Goal: Information Seeking & Learning: Learn about a topic

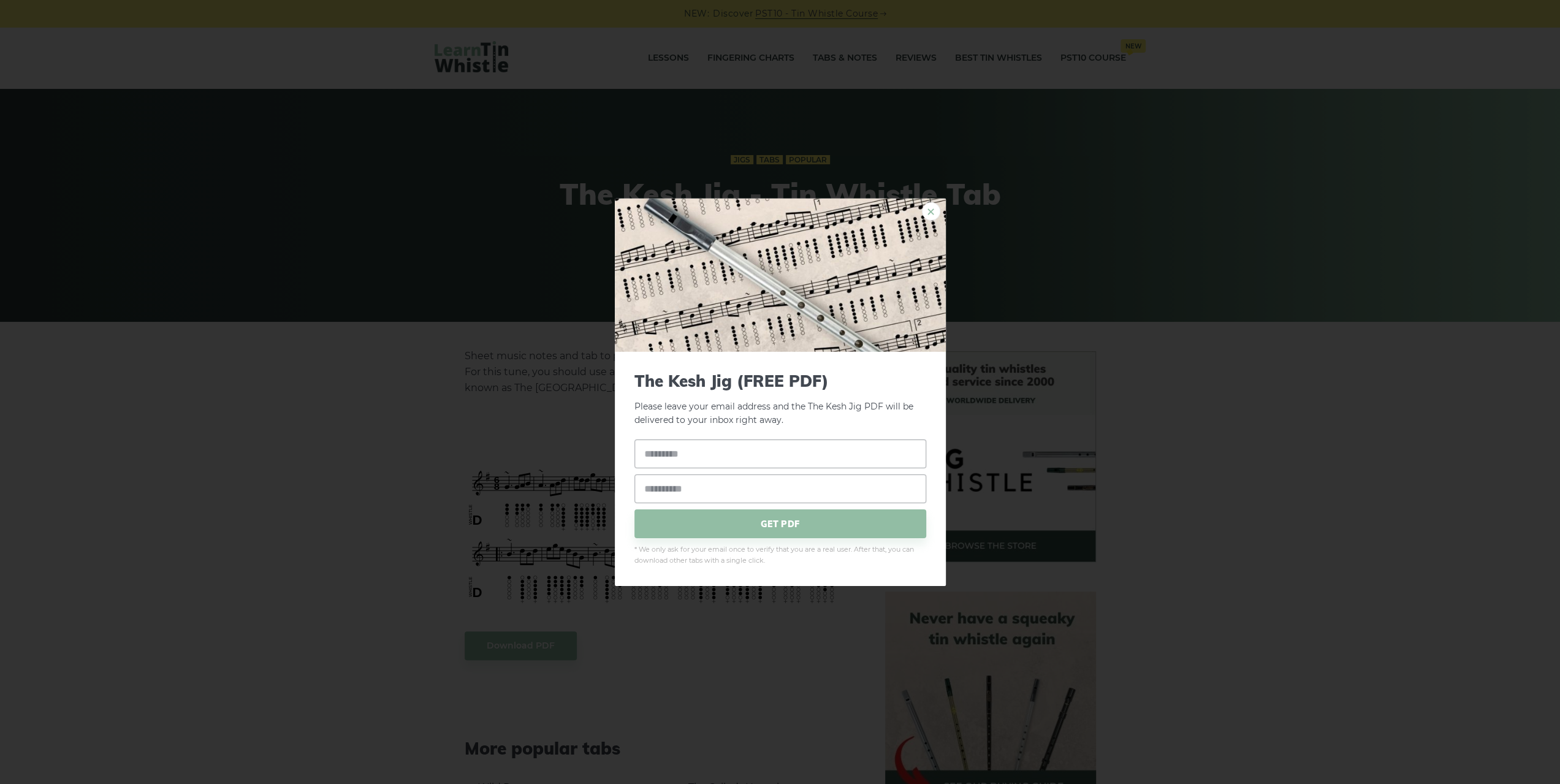
click at [922, 211] on link "×" at bounding box center [931, 210] width 18 height 18
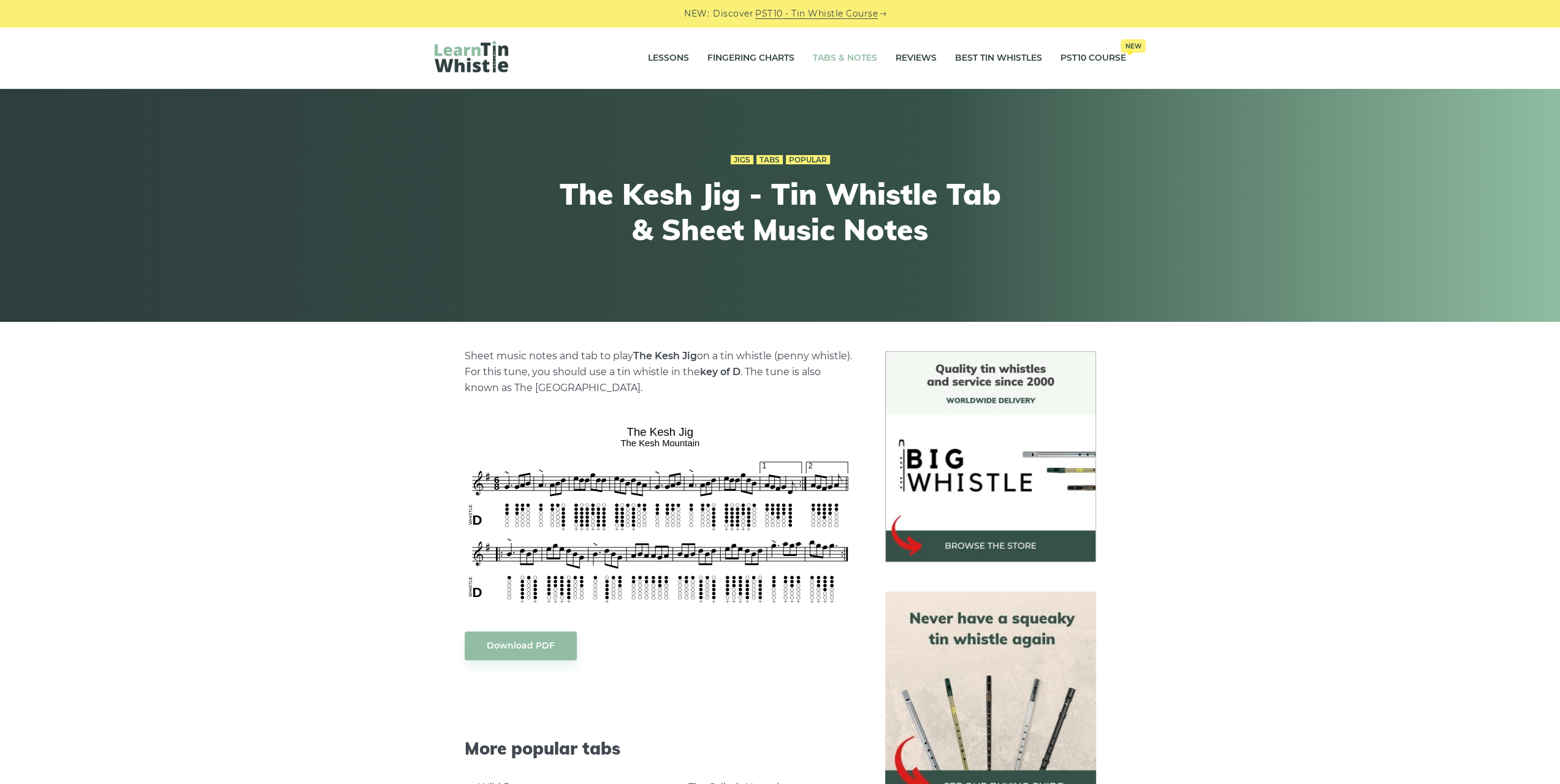
click at [851, 56] on link "Tabs & Notes" at bounding box center [844, 58] width 65 height 31
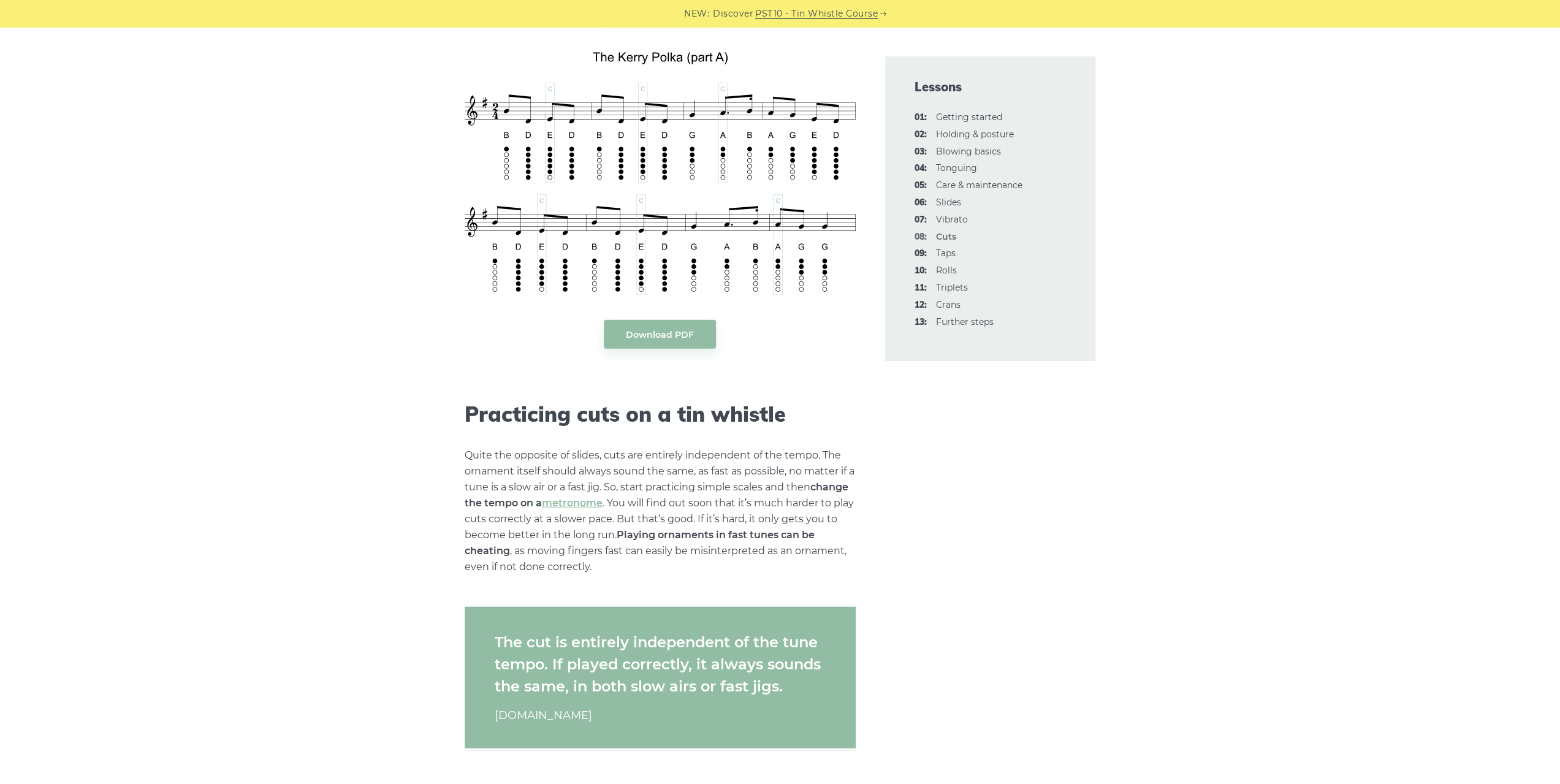
scroll to position [2880, 0]
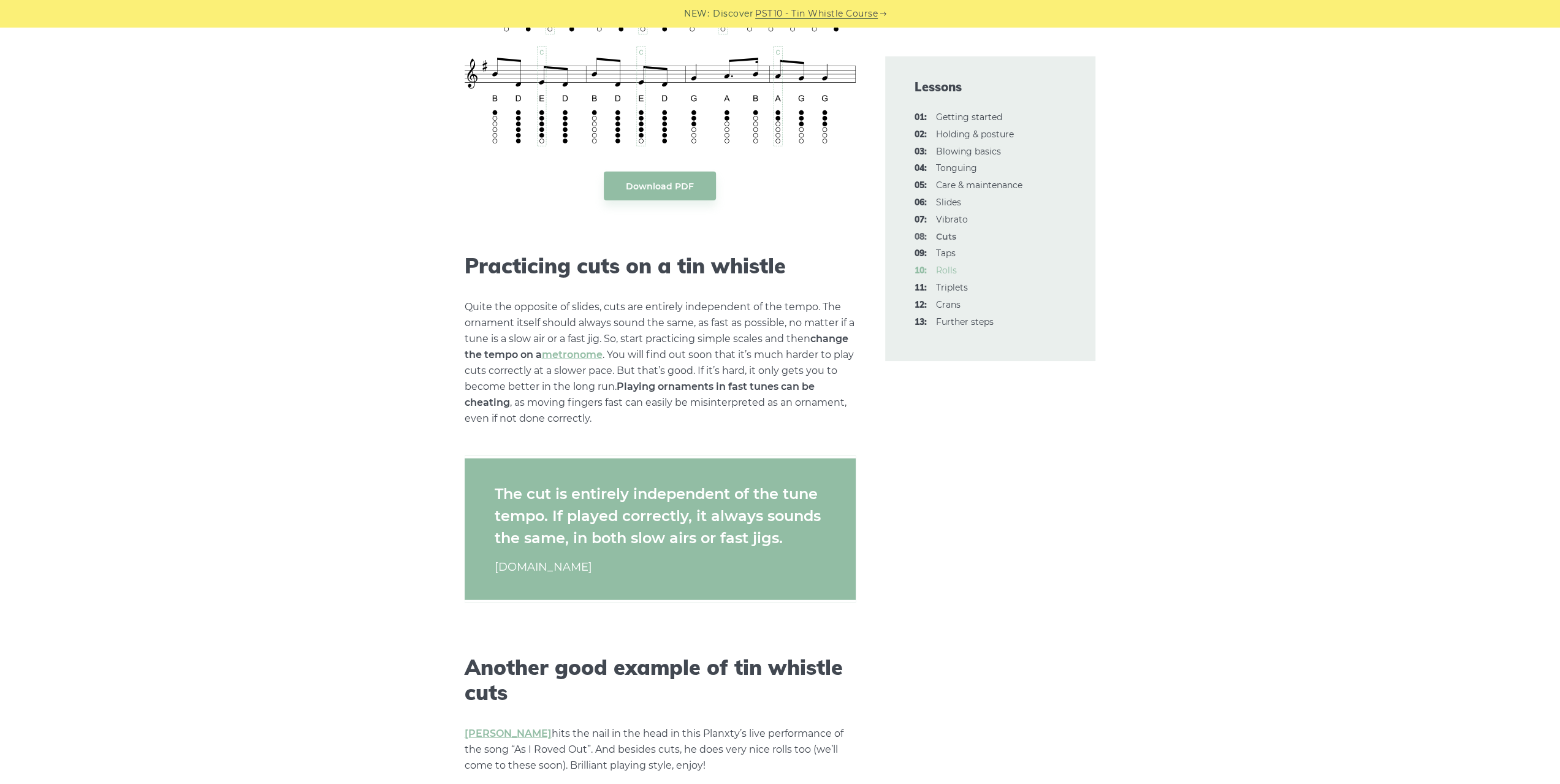
click at [949, 270] on link "10: Rolls" at bounding box center [946, 270] width 21 height 11
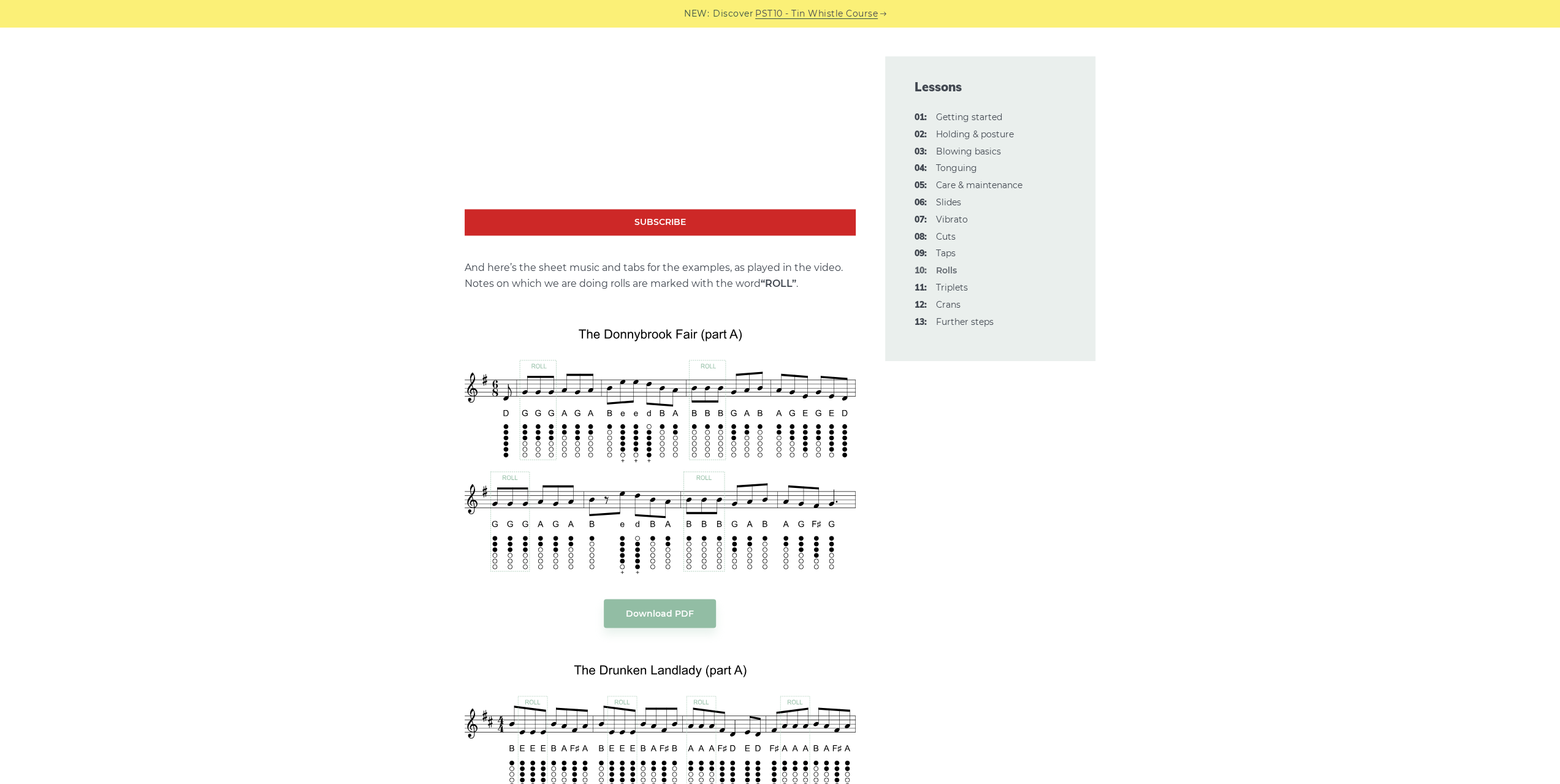
scroll to position [1899, 0]
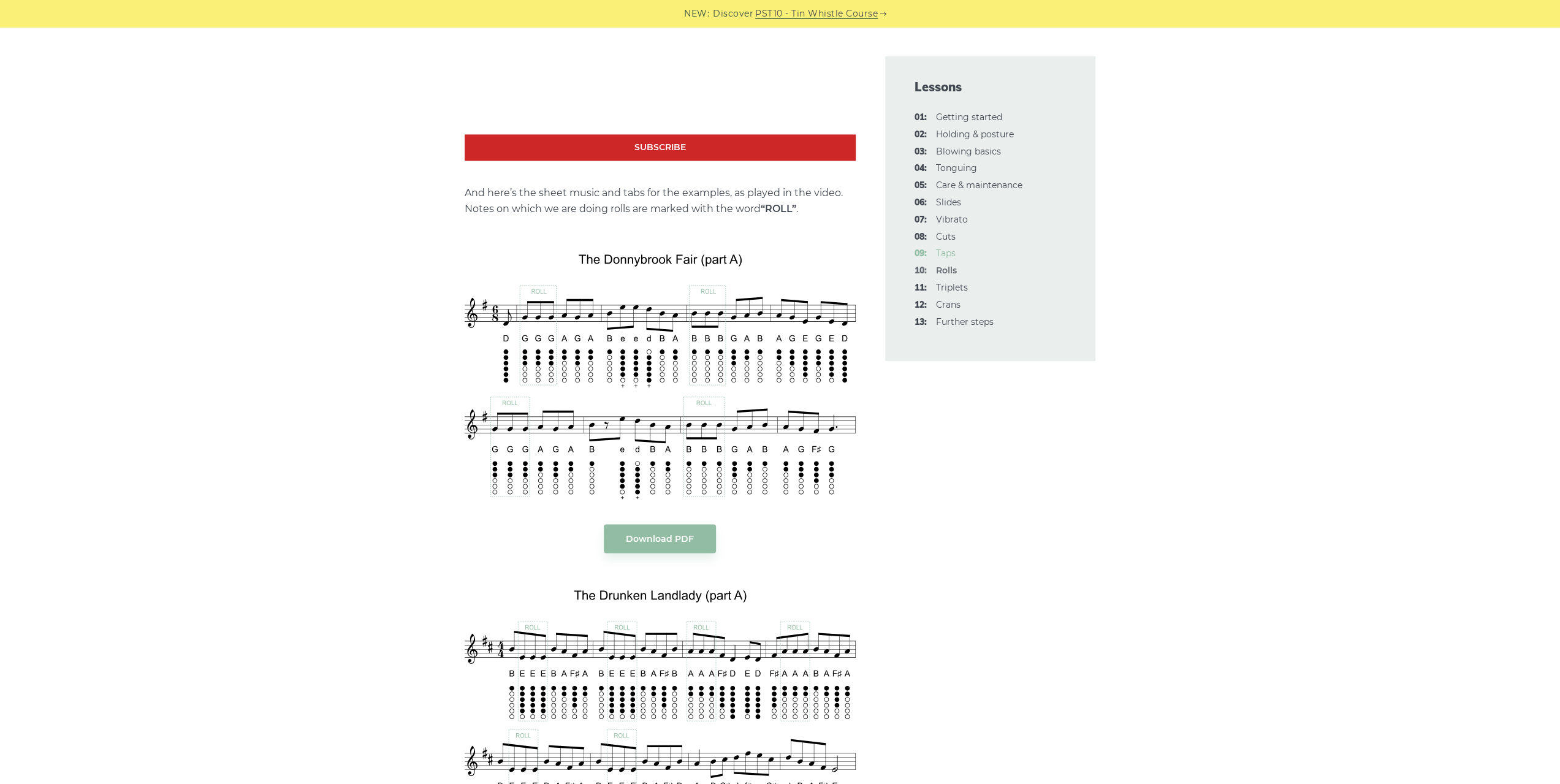
click at [942, 258] on link "09: Taps" at bounding box center [946, 253] width 20 height 11
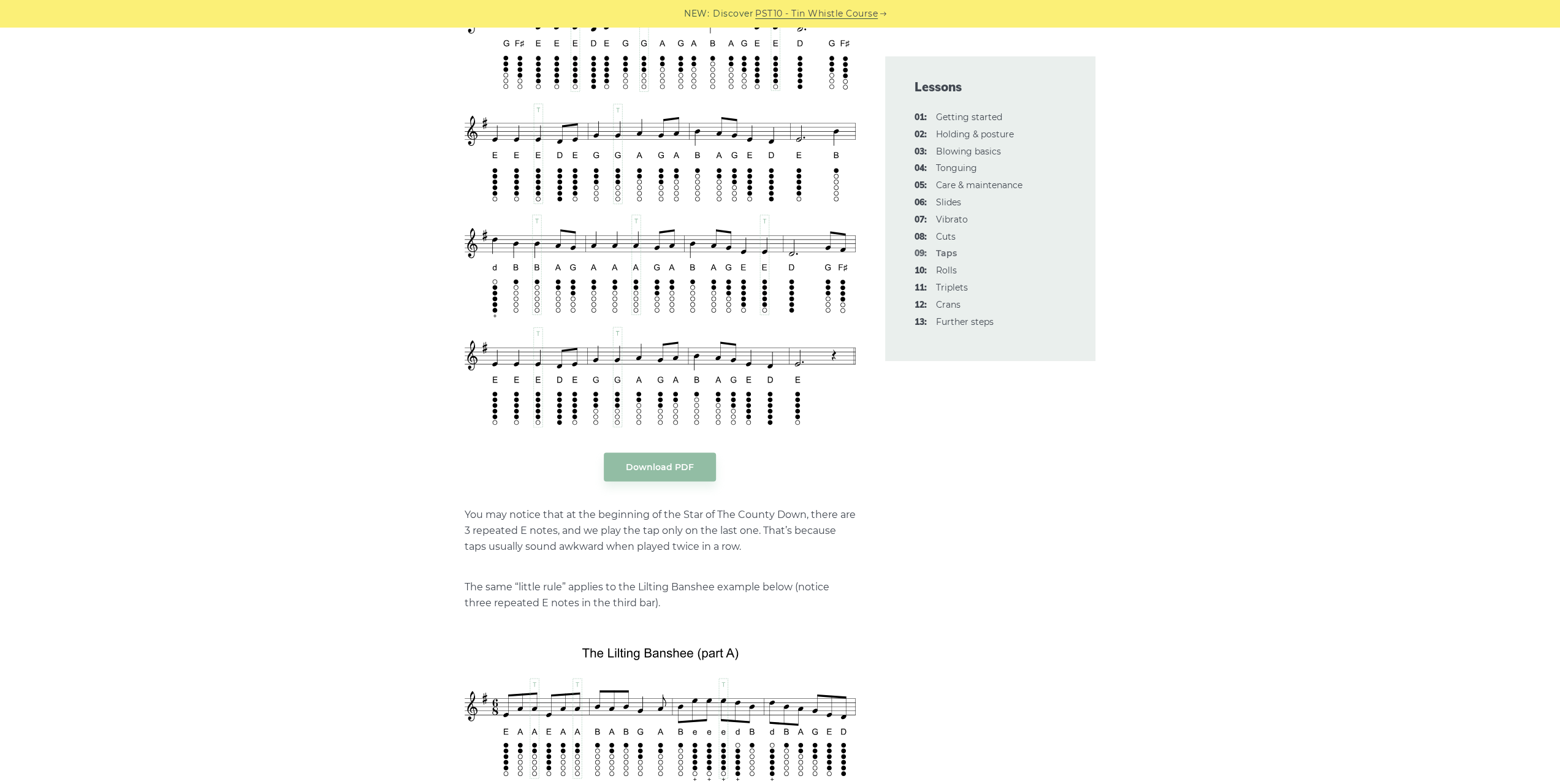
scroll to position [1960, 0]
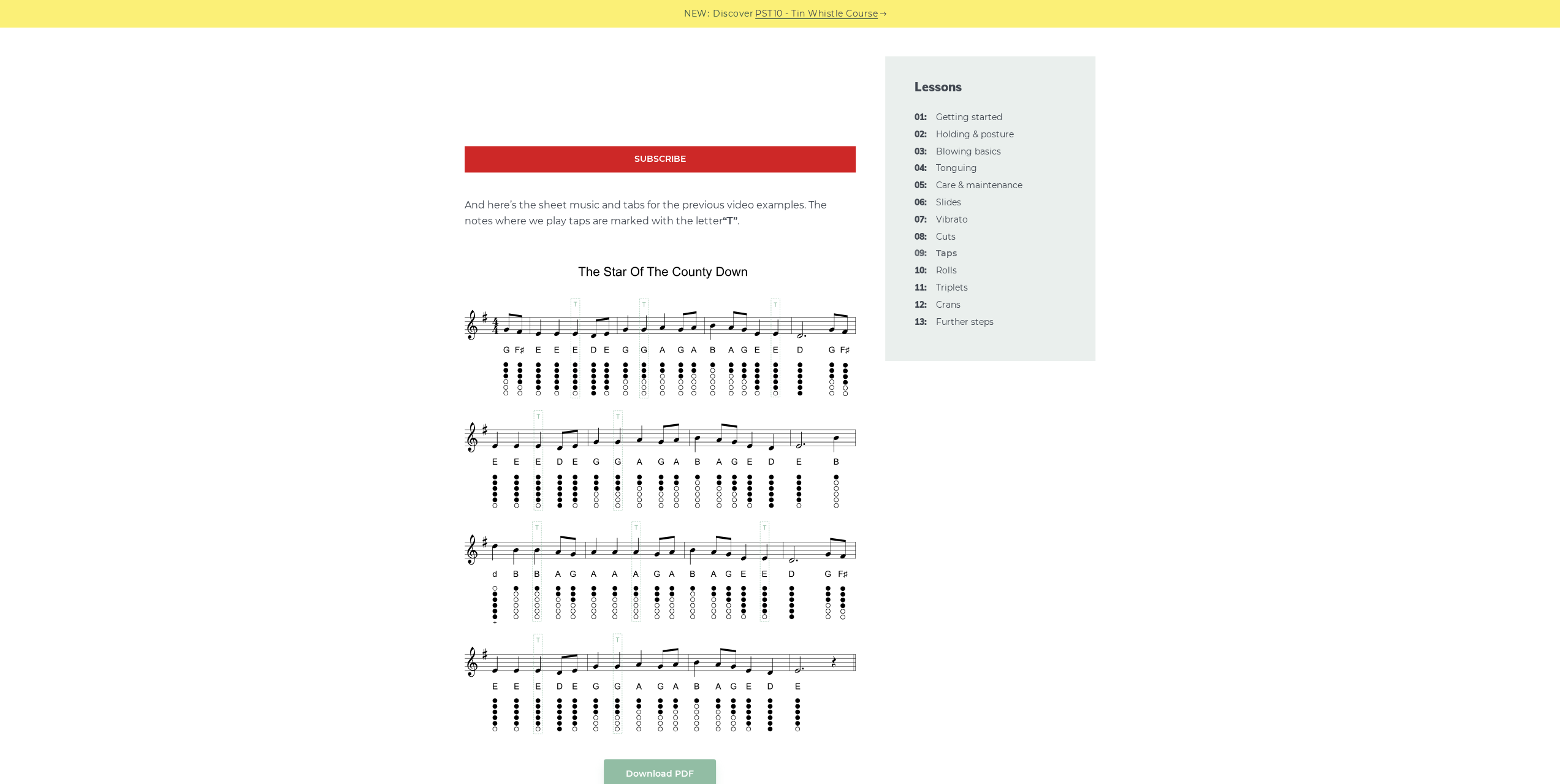
click at [947, 209] on li "06: Slides" at bounding box center [990, 203] width 152 height 15
click at [947, 204] on link "06: Slides" at bounding box center [949, 202] width 25 height 11
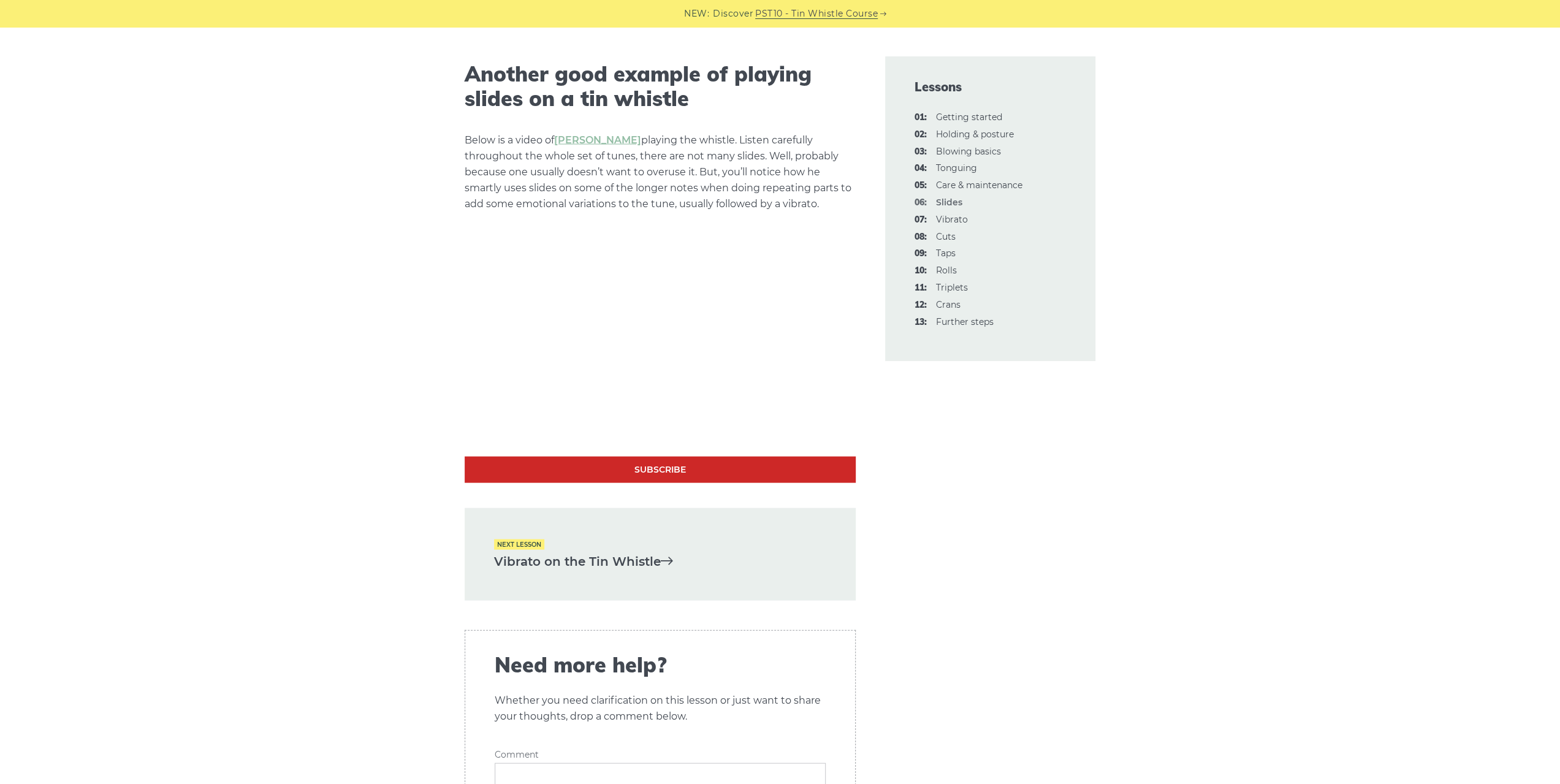
scroll to position [2880, 0]
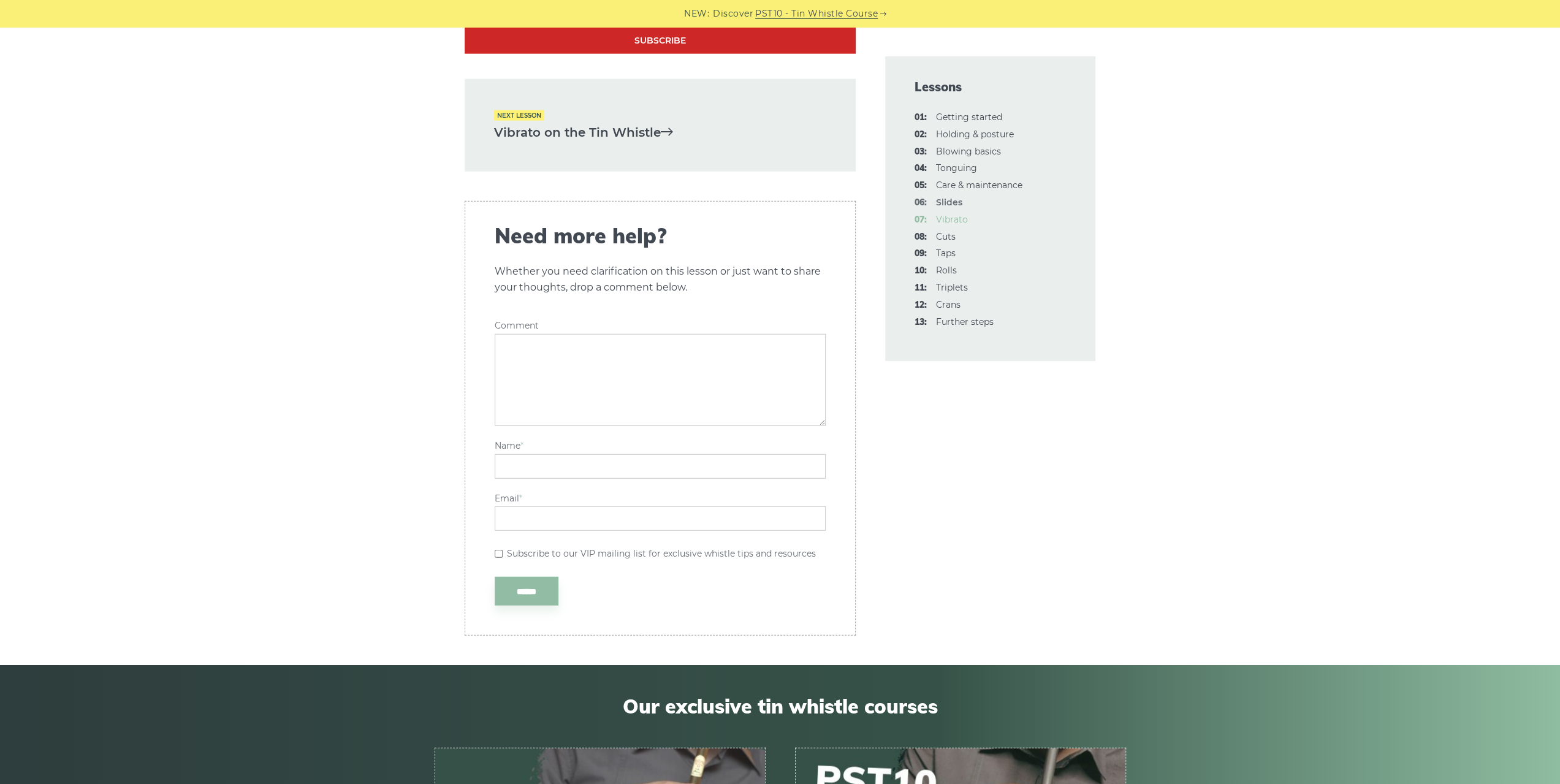
click at [958, 222] on link "07: Vibrato" at bounding box center [952, 219] width 32 height 11
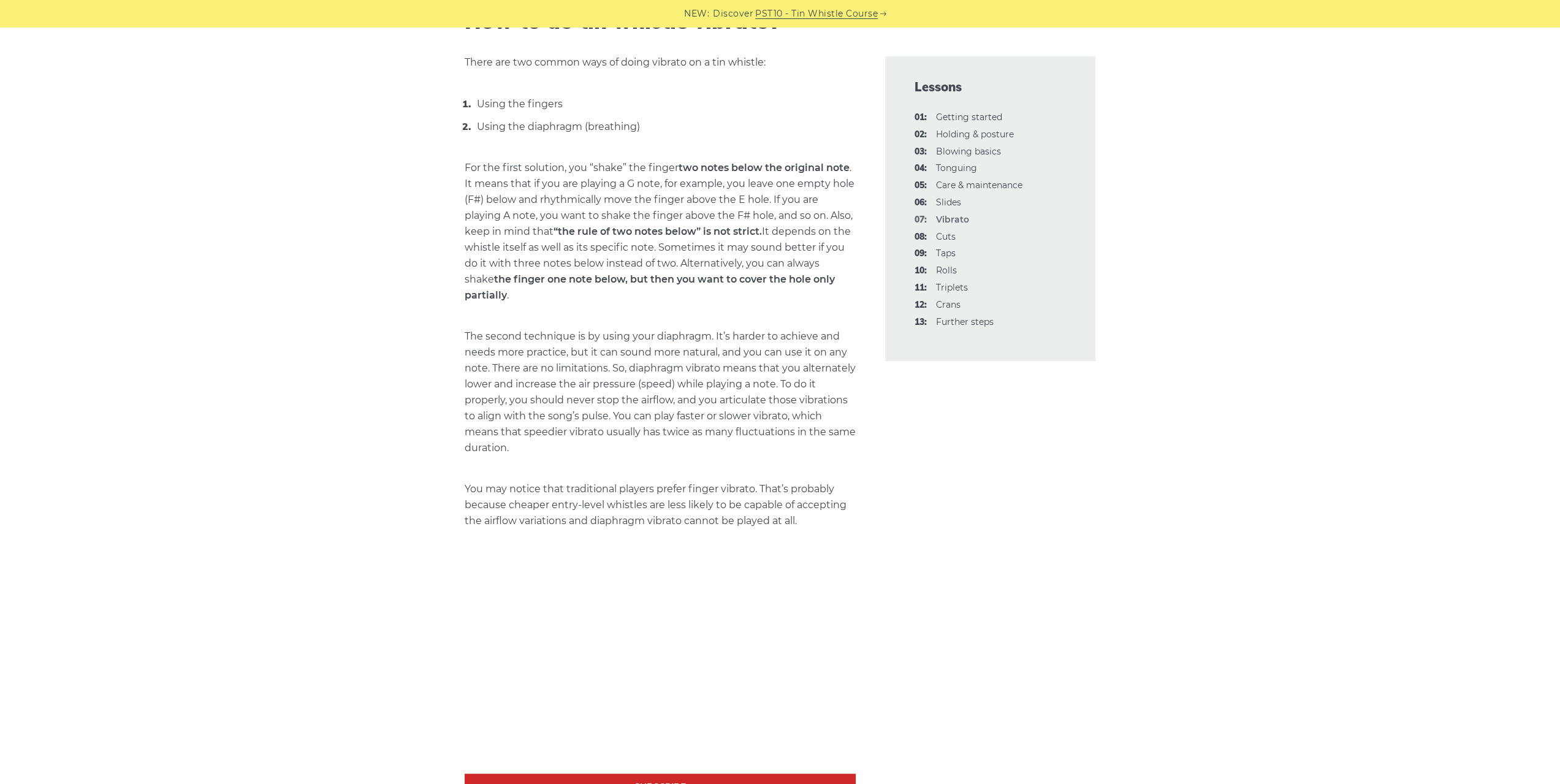
scroll to position [490, 0]
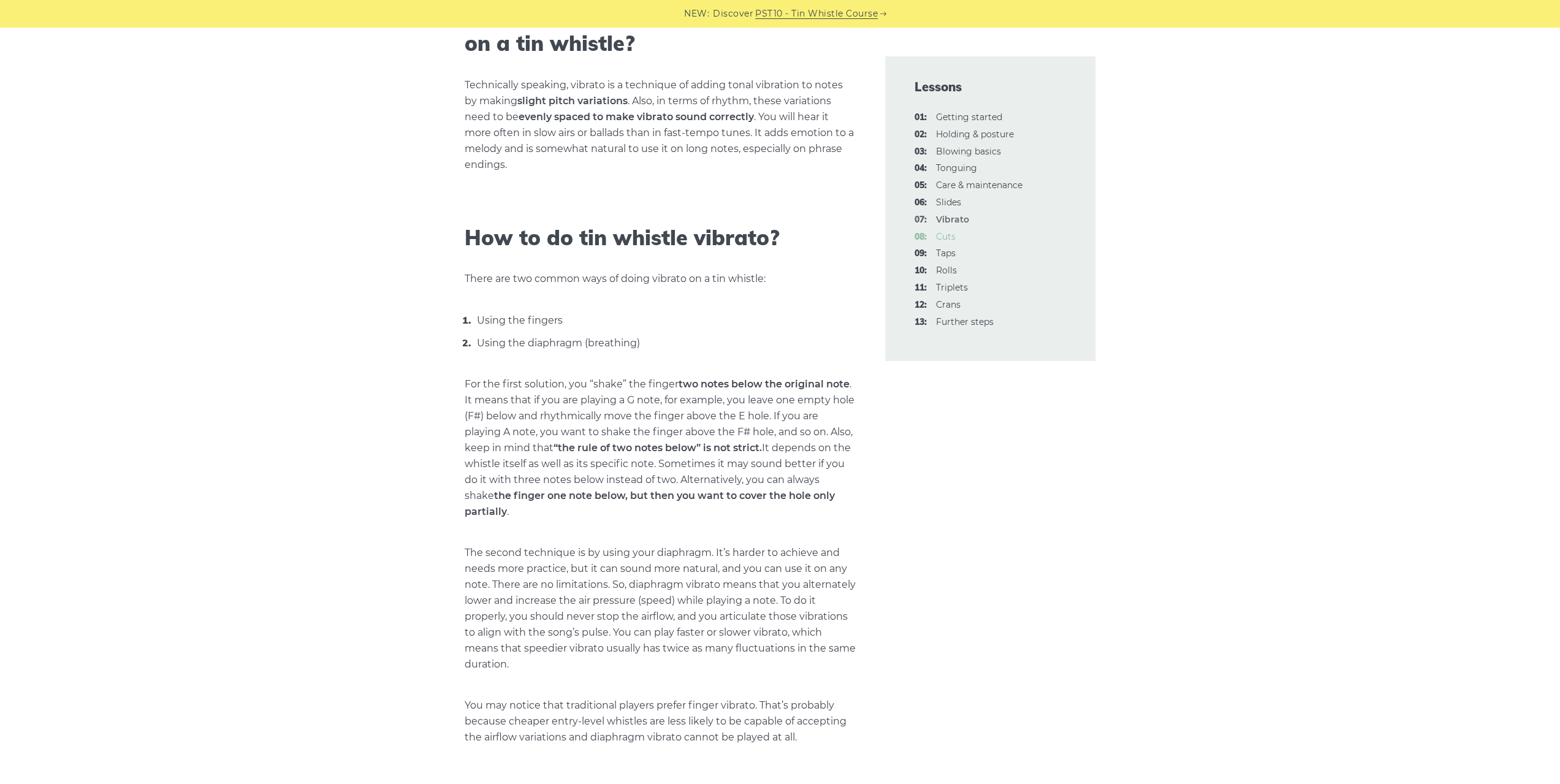
click at [946, 234] on link "08: Cuts" at bounding box center [946, 237] width 20 height 11
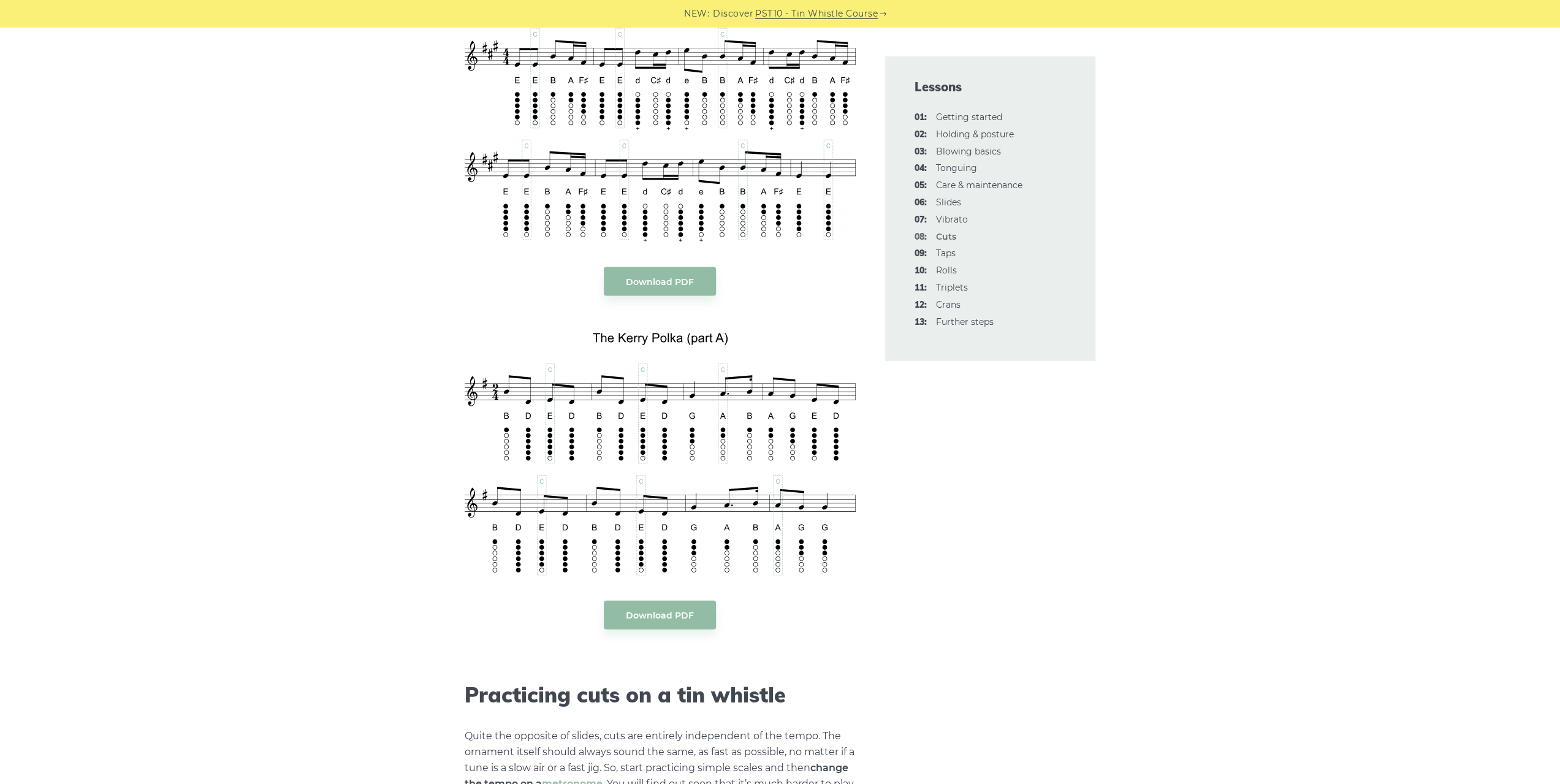
scroll to position [2389, 0]
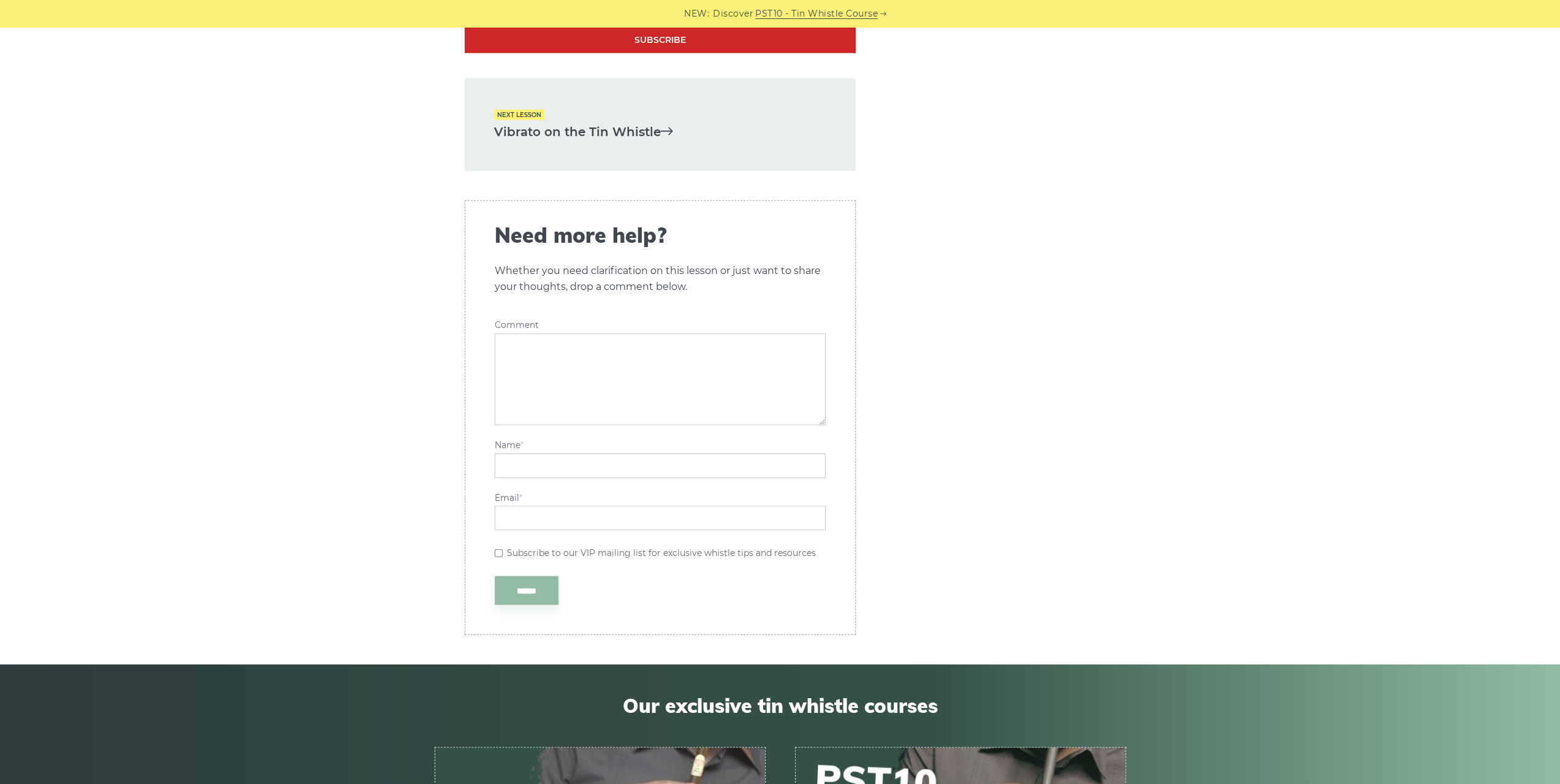
scroll to position [2880, 0]
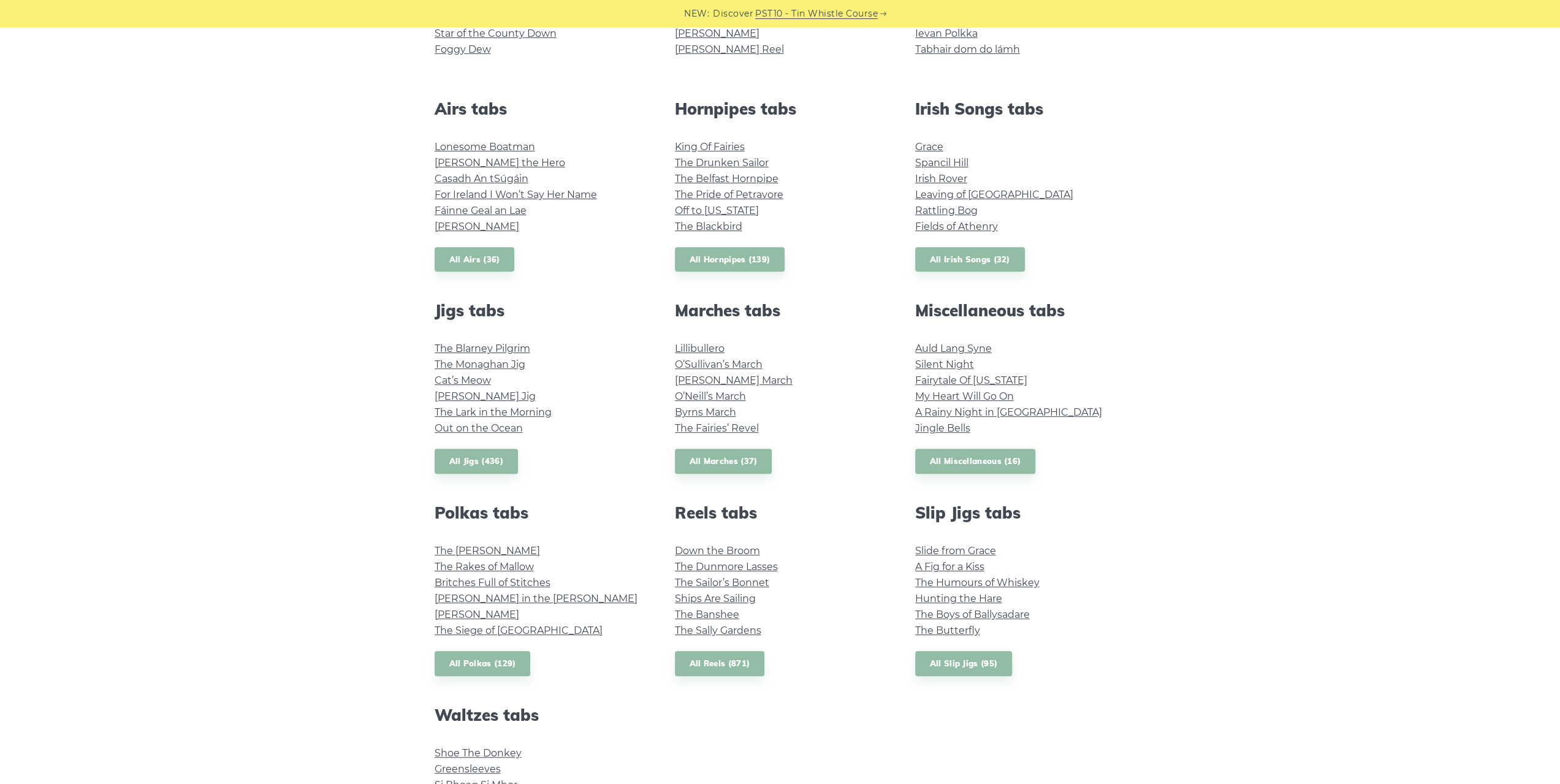
scroll to position [306, 0]
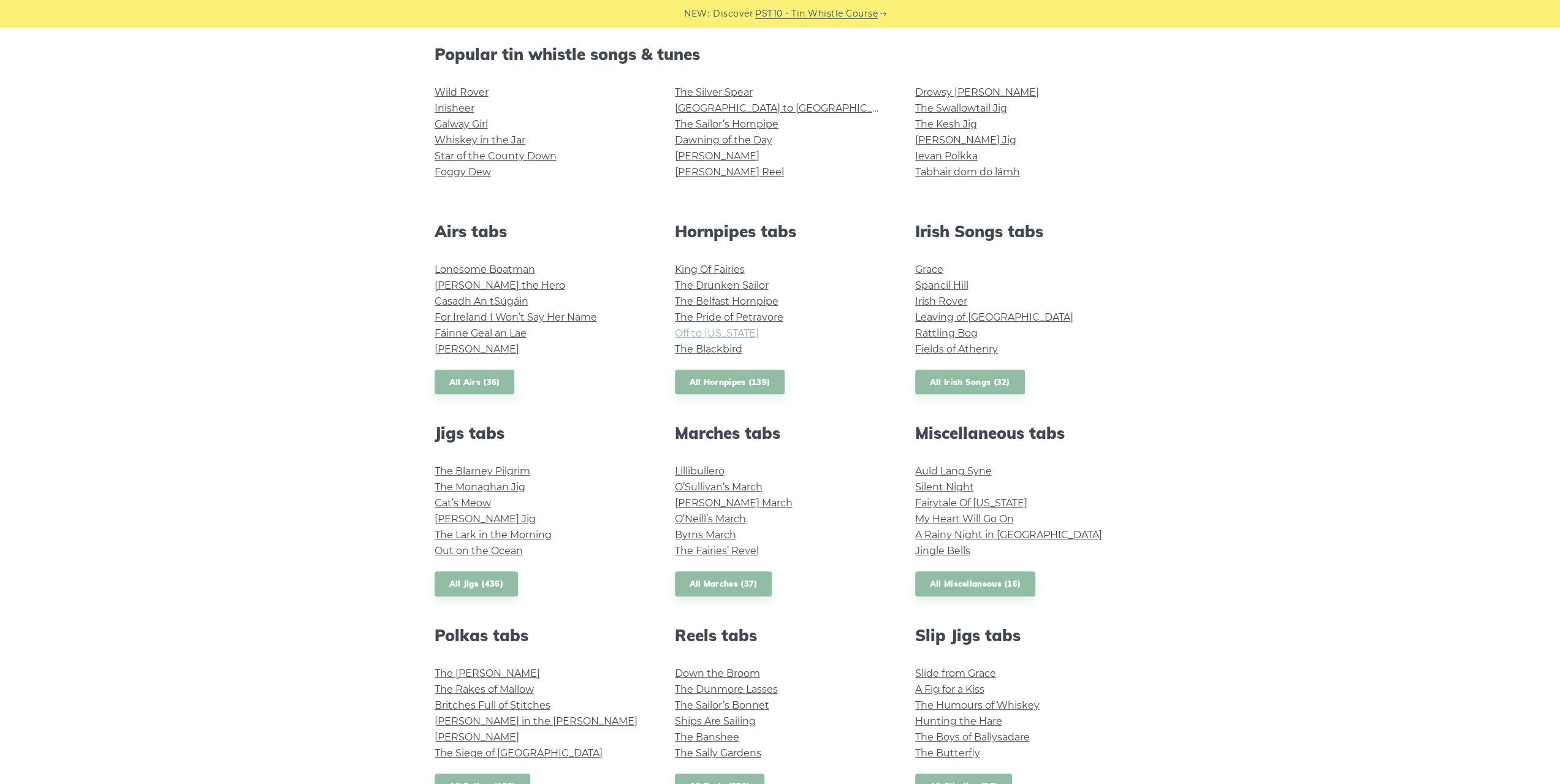
click at [745, 334] on link "Off to [US_STATE]" at bounding box center [717, 332] width 84 height 12
click at [993, 387] on link "All Irish Songs (32)" at bounding box center [970, 382] width 109 height 25
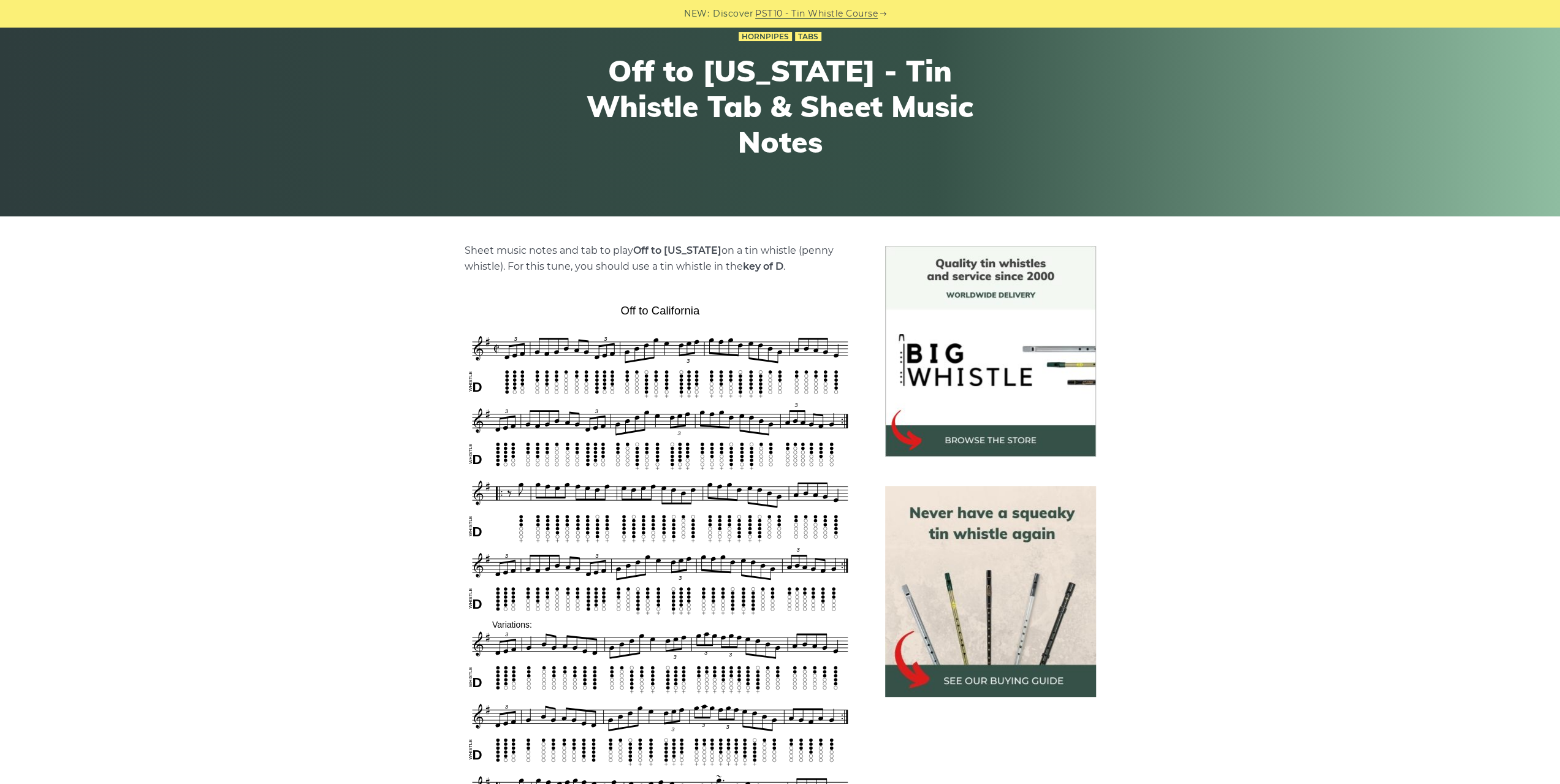
scroll to position [123, 0]
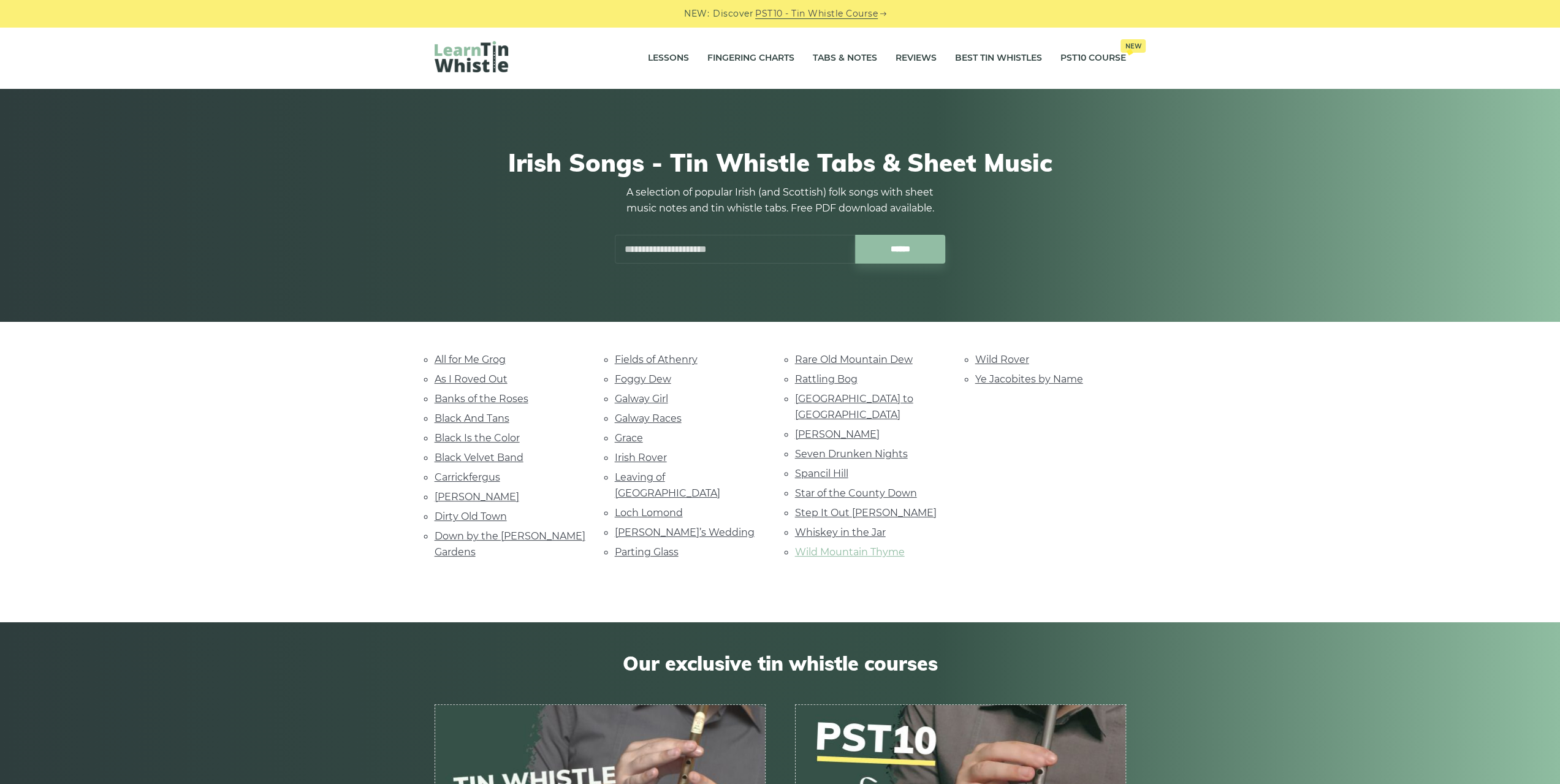
click at [883, 546] on link "Wild Mountain Thyme" at bounding box center [850, 552] width 109 height 12
click at [461, 354] on link "All for Me Grog" at bounding box center [470, 359] width 71 height 12
click at [467, 491] on link "[PERSON_NAME]" at bounding box center [476, 496] width 85 height 12
click at [667, 506] on link "Loch Lomond" at bounding box center [648, 512] width 68 height 12
click at [468, 473] on link "Carrickfergus" at bounding box center [467, 476] width 66 height 12
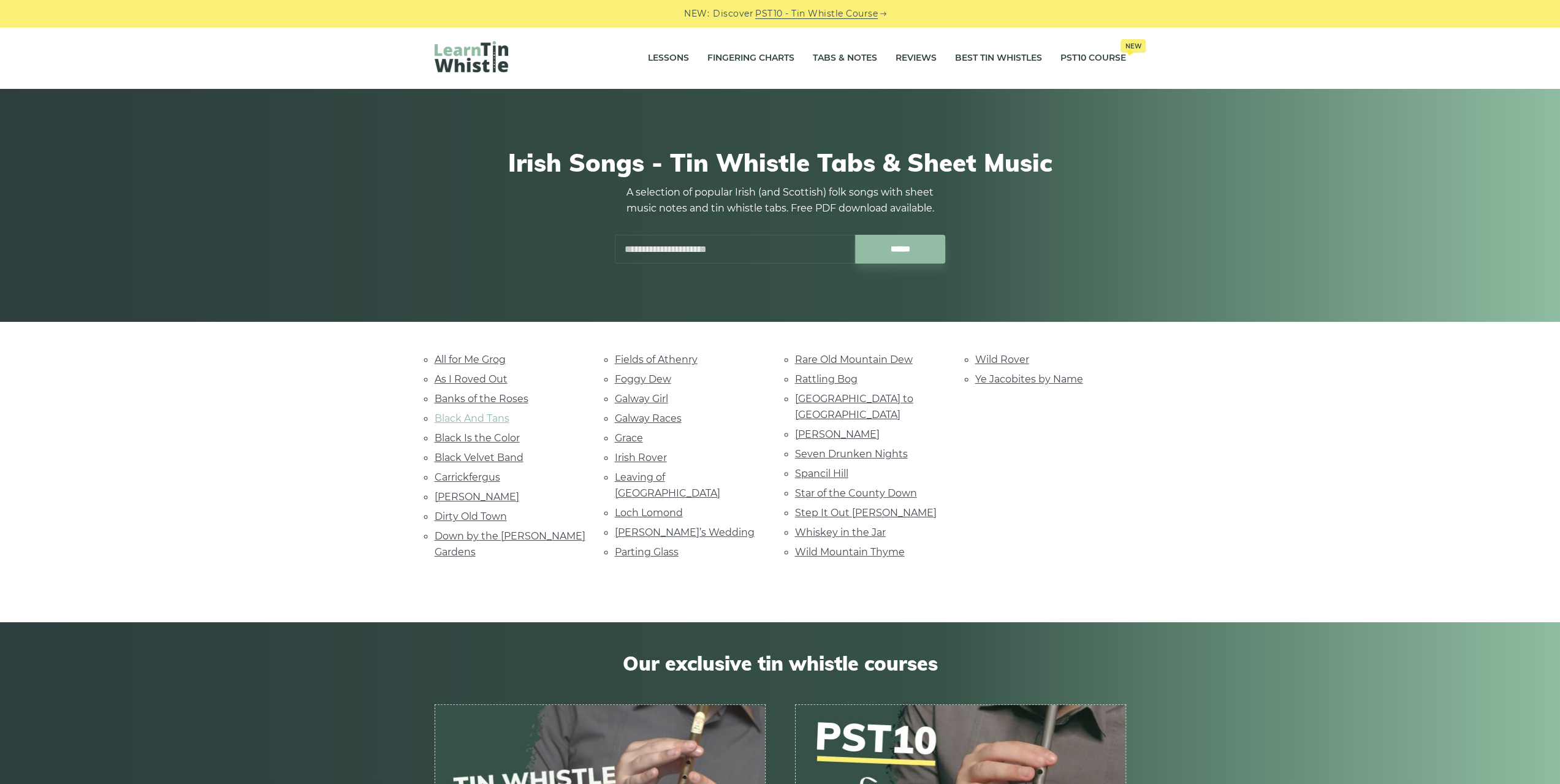
click at [496, 419] on link "Black And Tans" at bounding box center [472, 418] width 75 height 12
click at [678, 363] on link "Fields of Athenry" at bounding box center [656, 359] width 83 height 12
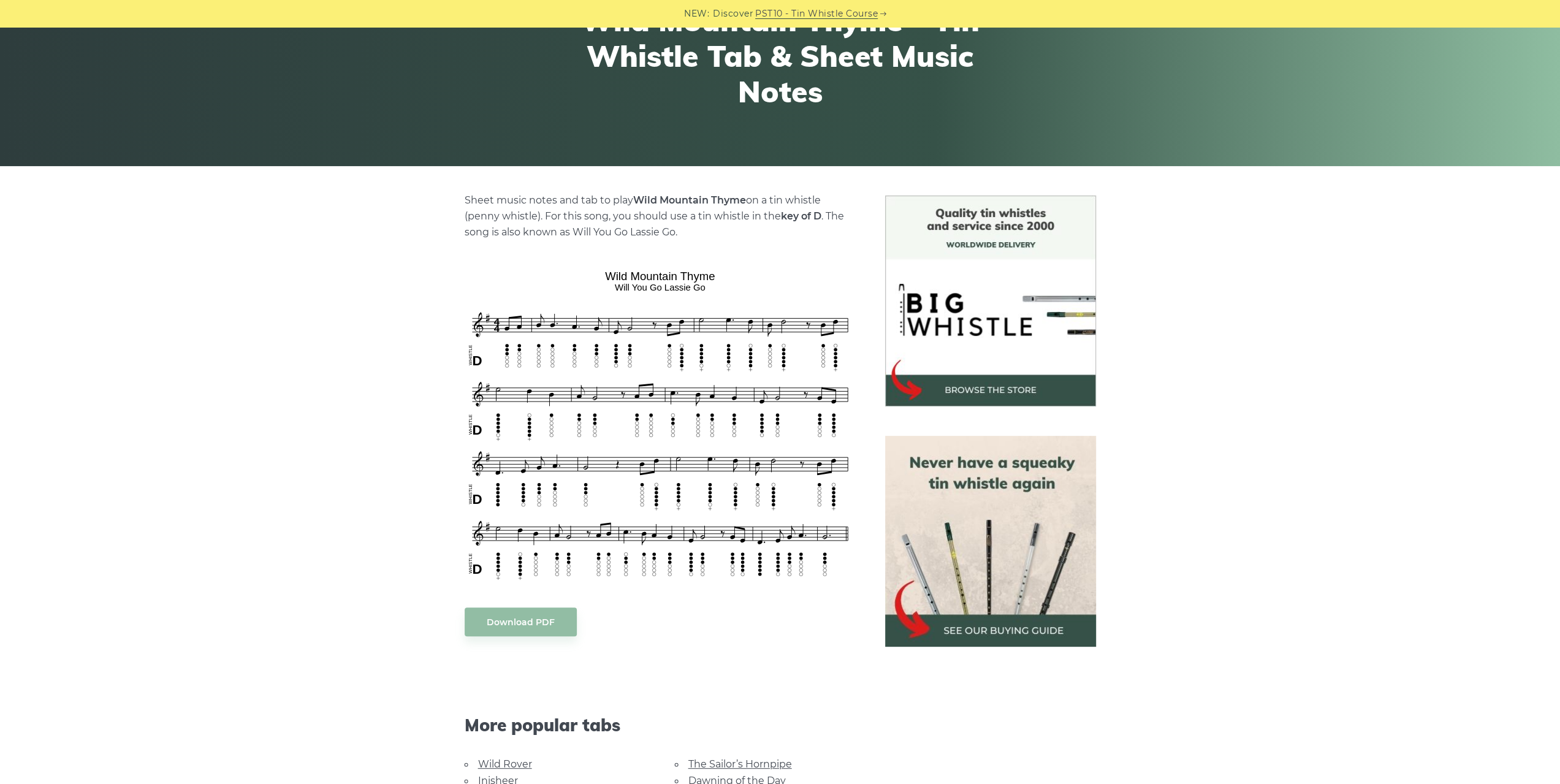
scroll to position [184, 0]
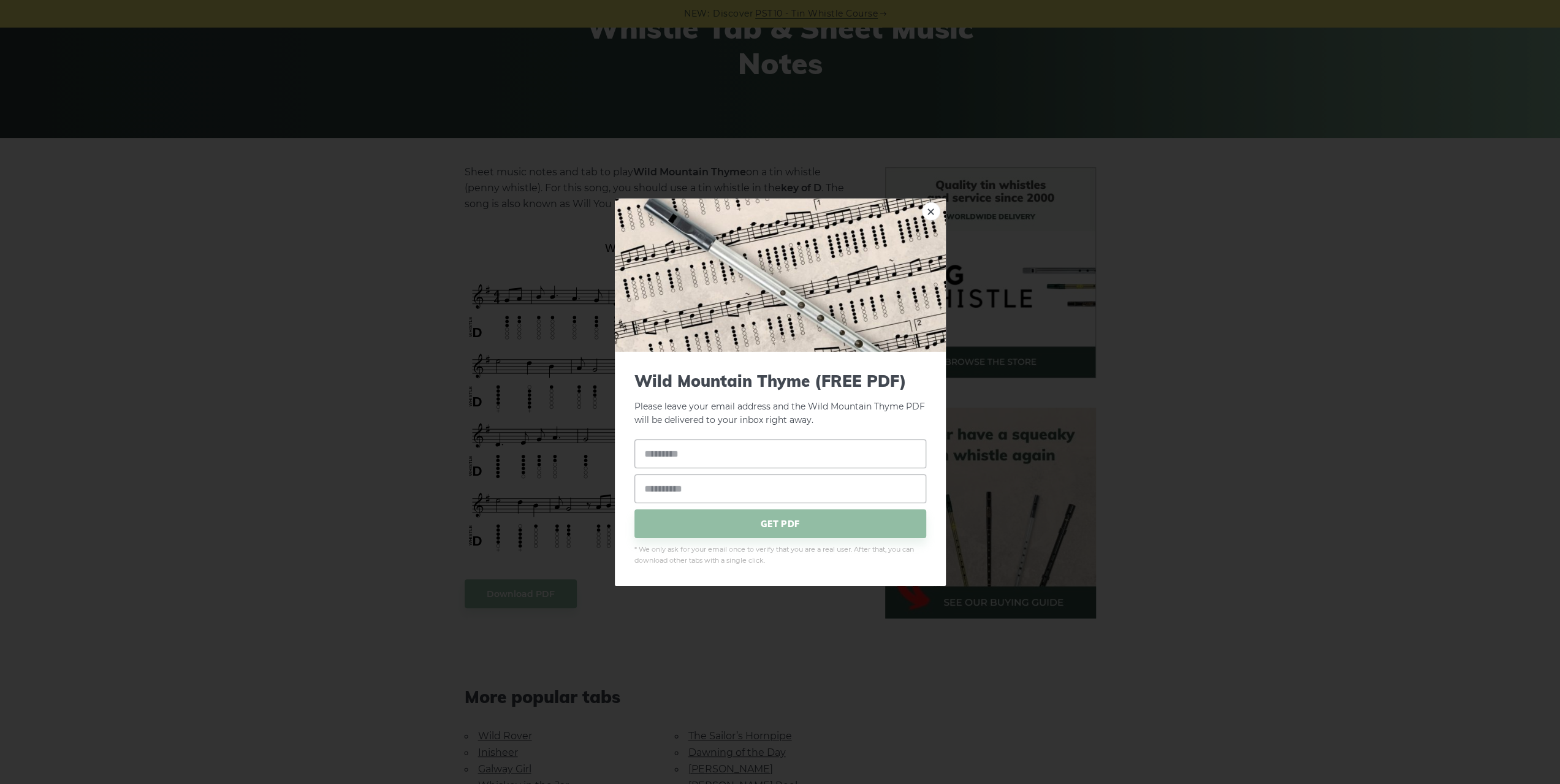
click at [161, 221] on div "× Wild Mountain Thyme (FREE PDF) Please leave your email address and the Wild M…" at bounding box center [780, 392] width 1560 height 784
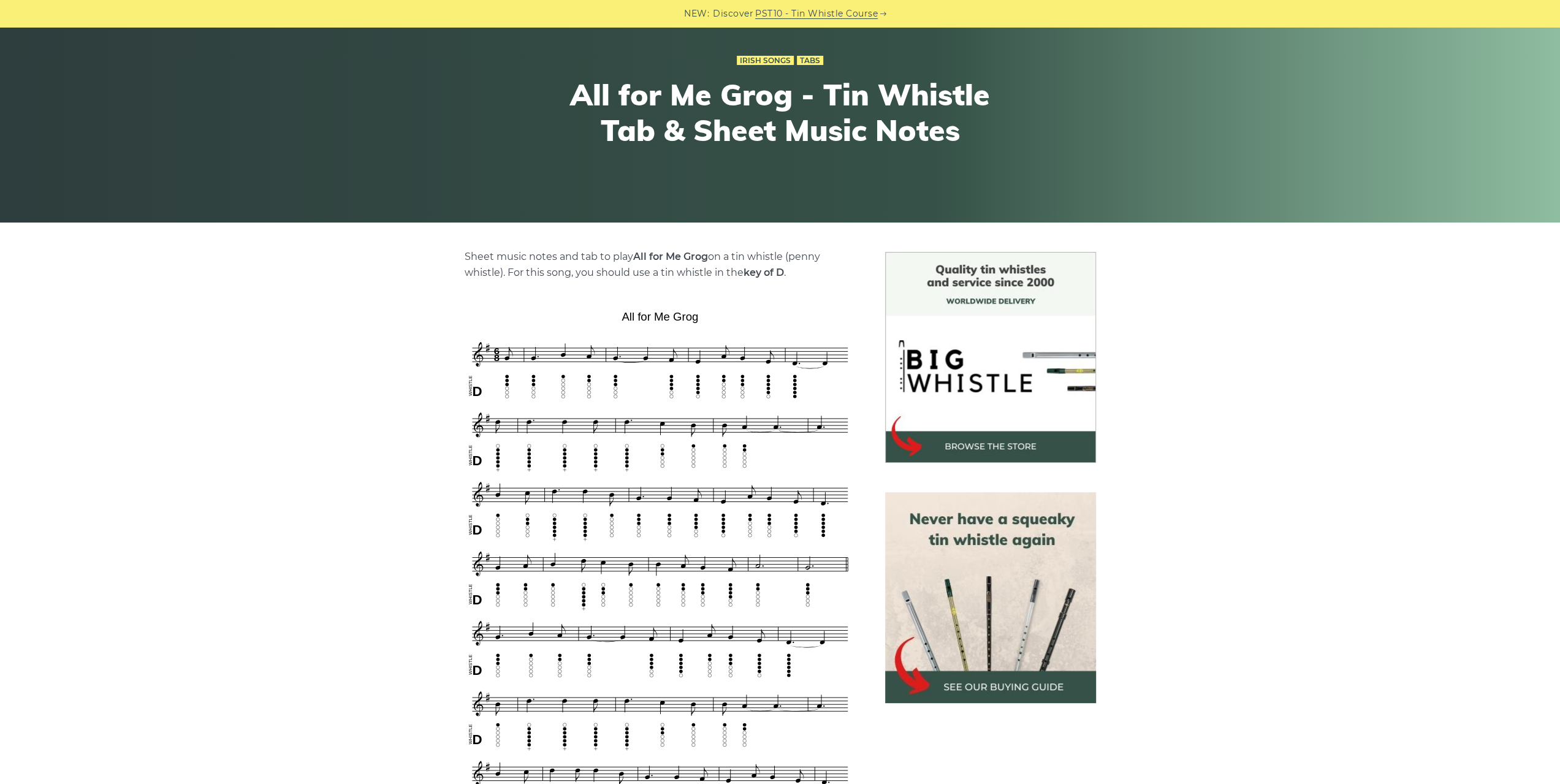
scroll to position [123, 0]
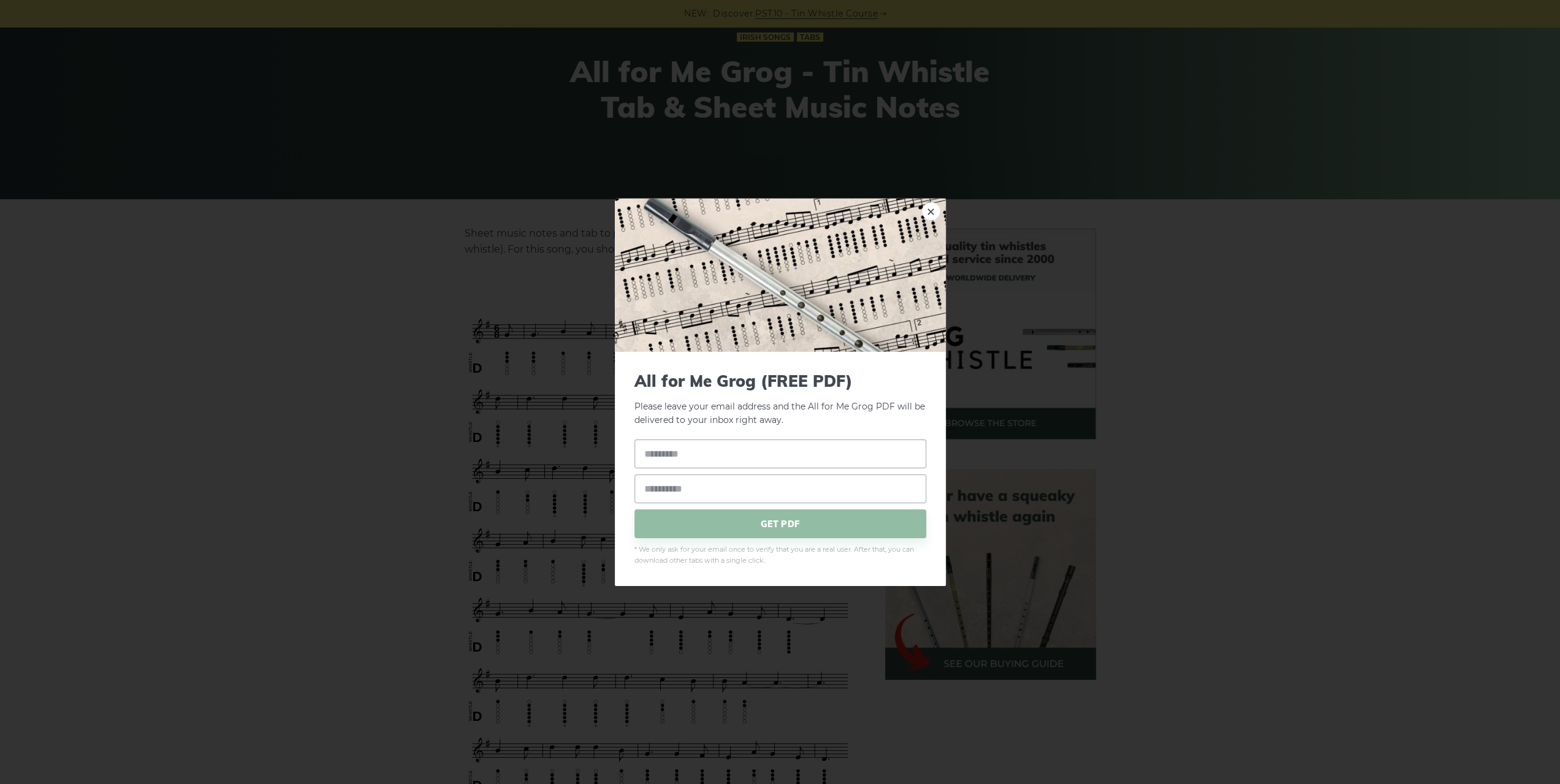
click at [107, 426] on div "× All for Me Grog (FREE PDF) Please leave your email address and the All for Me…" at bounding box center [780, 392] width 1560 height 784
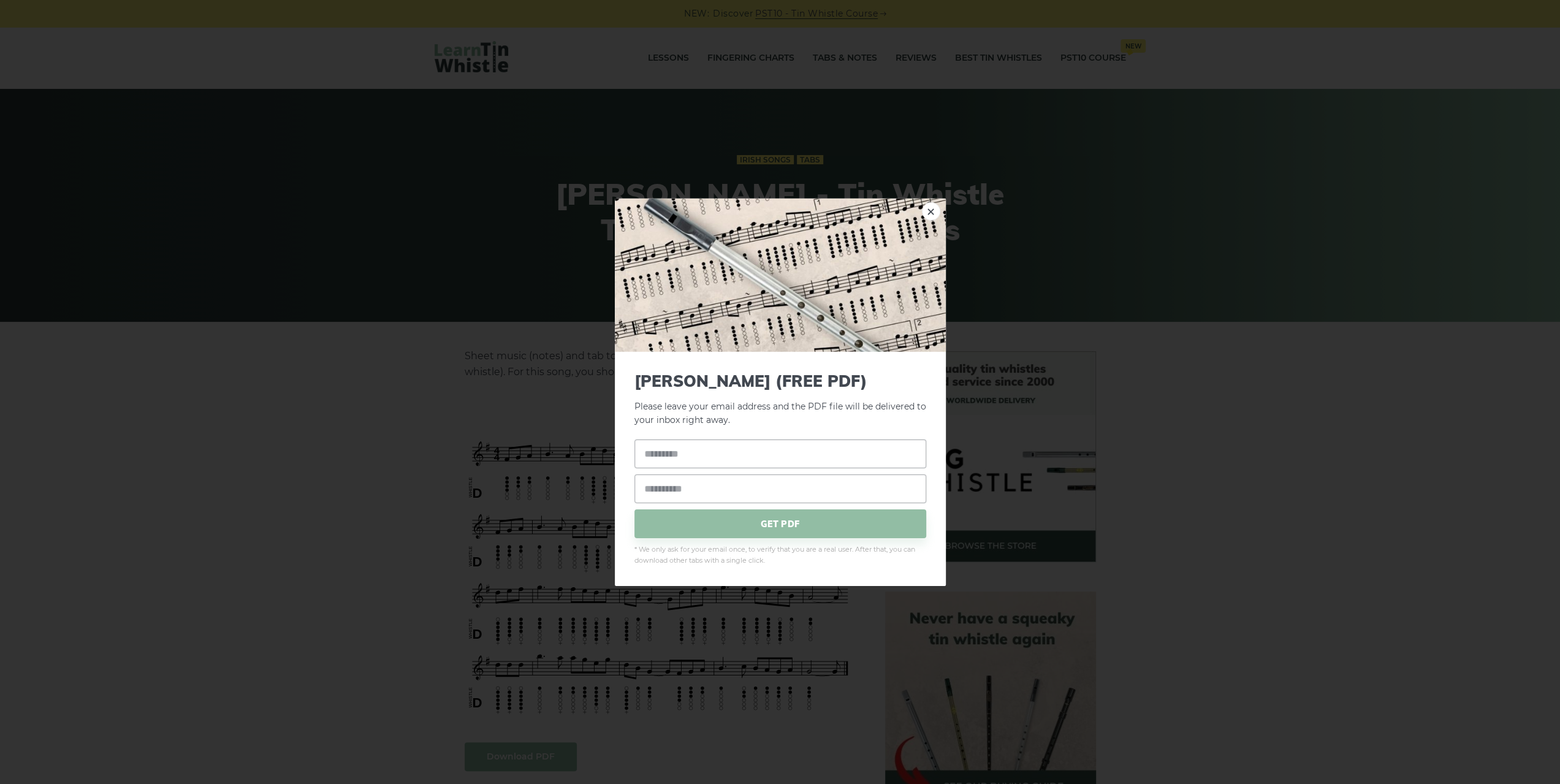
click at [923, 207] on link "×" at bounding box center [931, 210] width 18 height 18
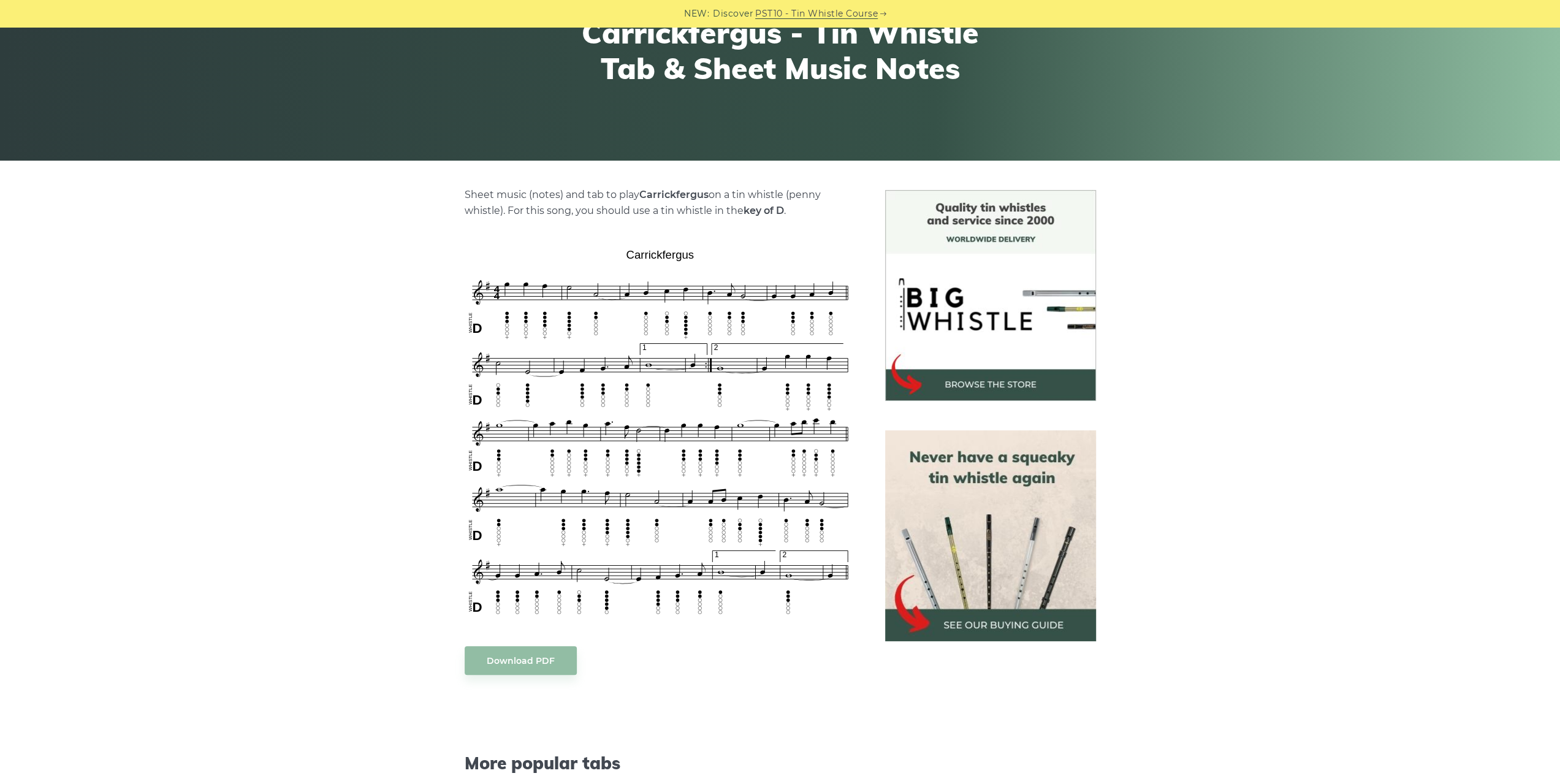
scroll to position [184, 0]
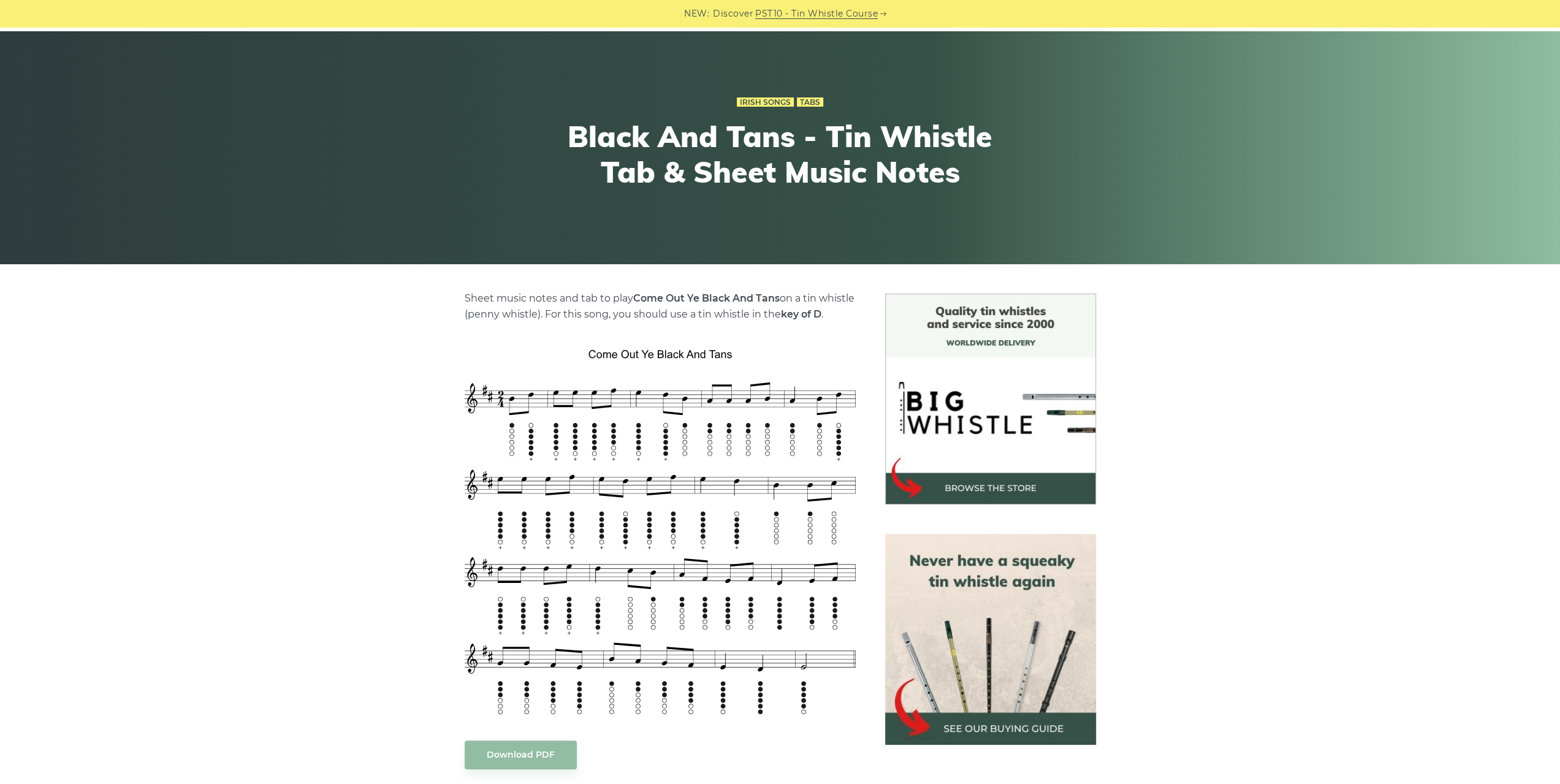
scroll to position [123, 0]
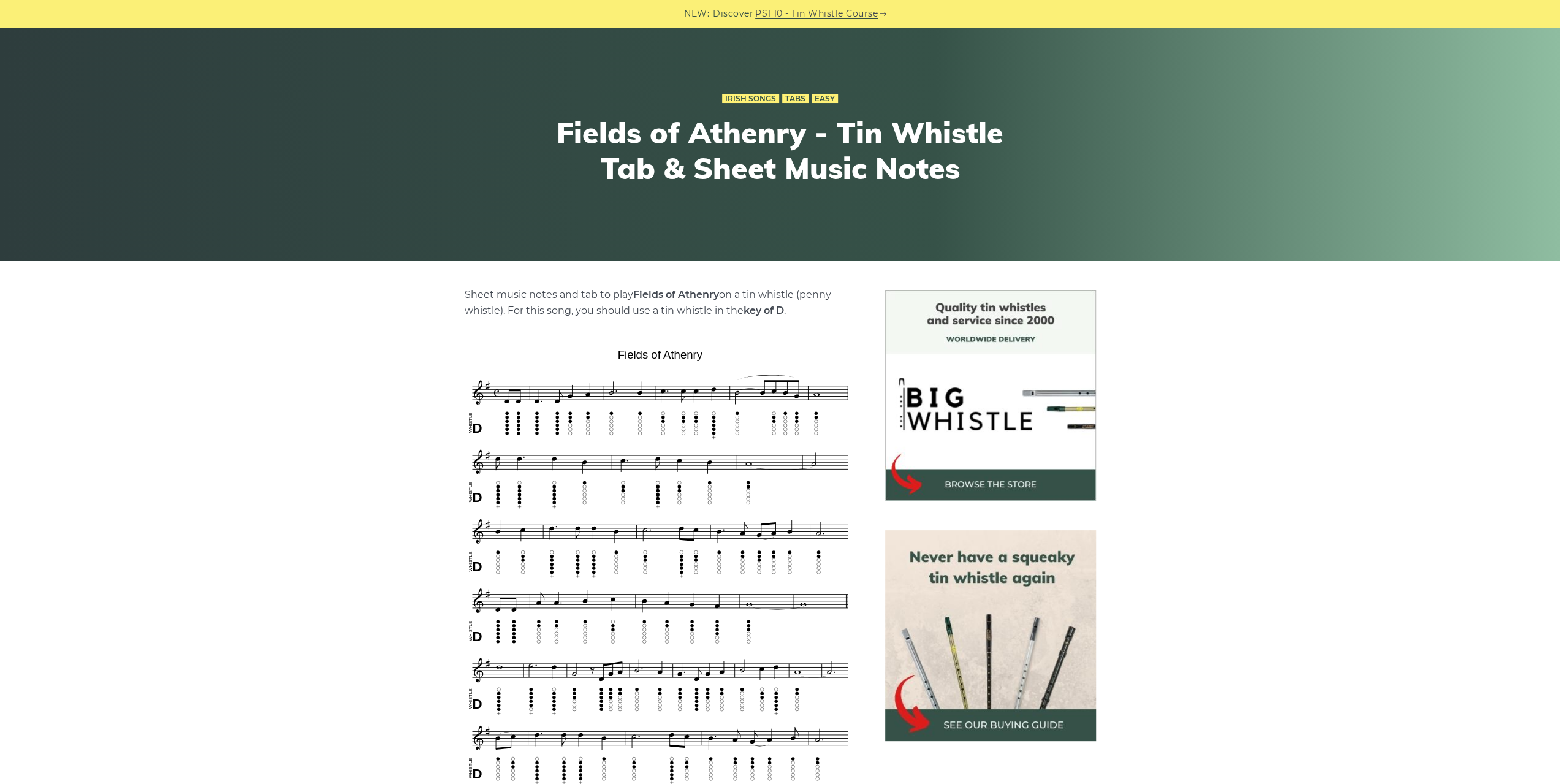
scroll to position [123, 0]
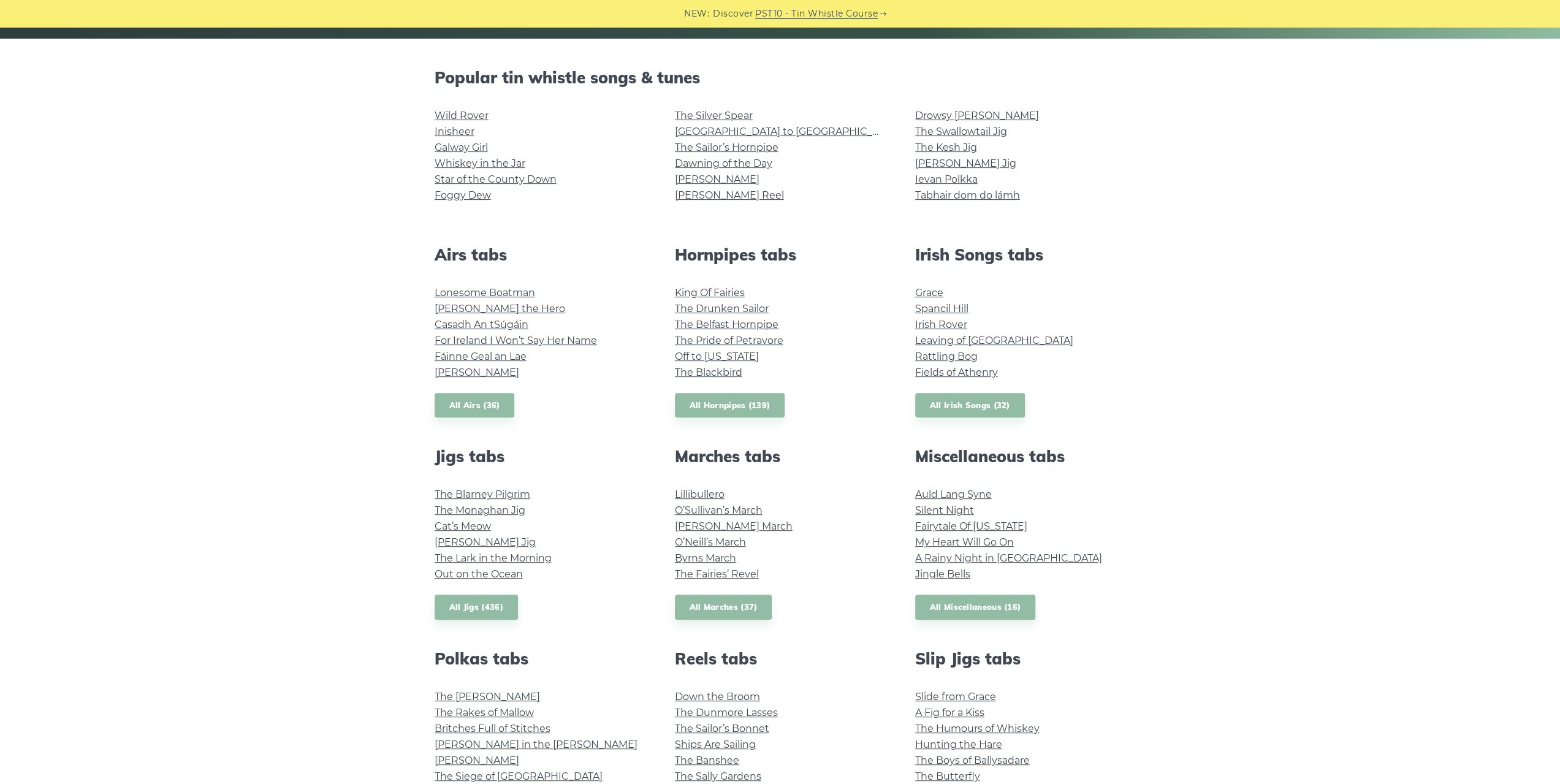
scroll to position [306, 0]
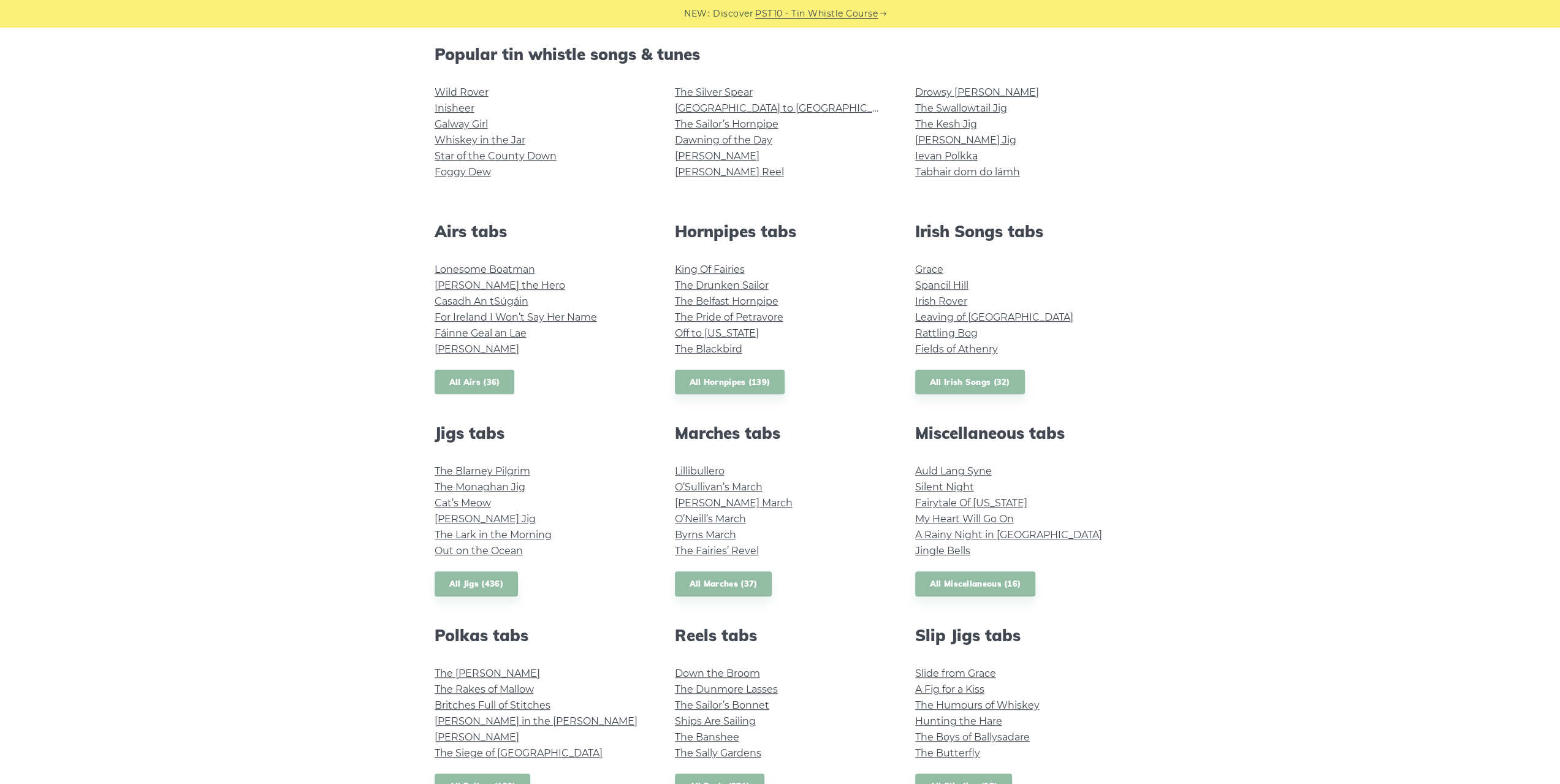
click at [476, 384] on link "All Airs (36)" at bounding box center [474, 382] width 80 height 25
click at [718, 382] on link "All Hornpipes (139)" at bounding box center [729, 382] width 110 height 25
click at [479, 585] on link "All Jigs (436)" at bounding box center [476, 584] width 84 height 25
click at [739, 585] on link "All Marches (37)" at bounding box center [723, 584] width 97 height 25
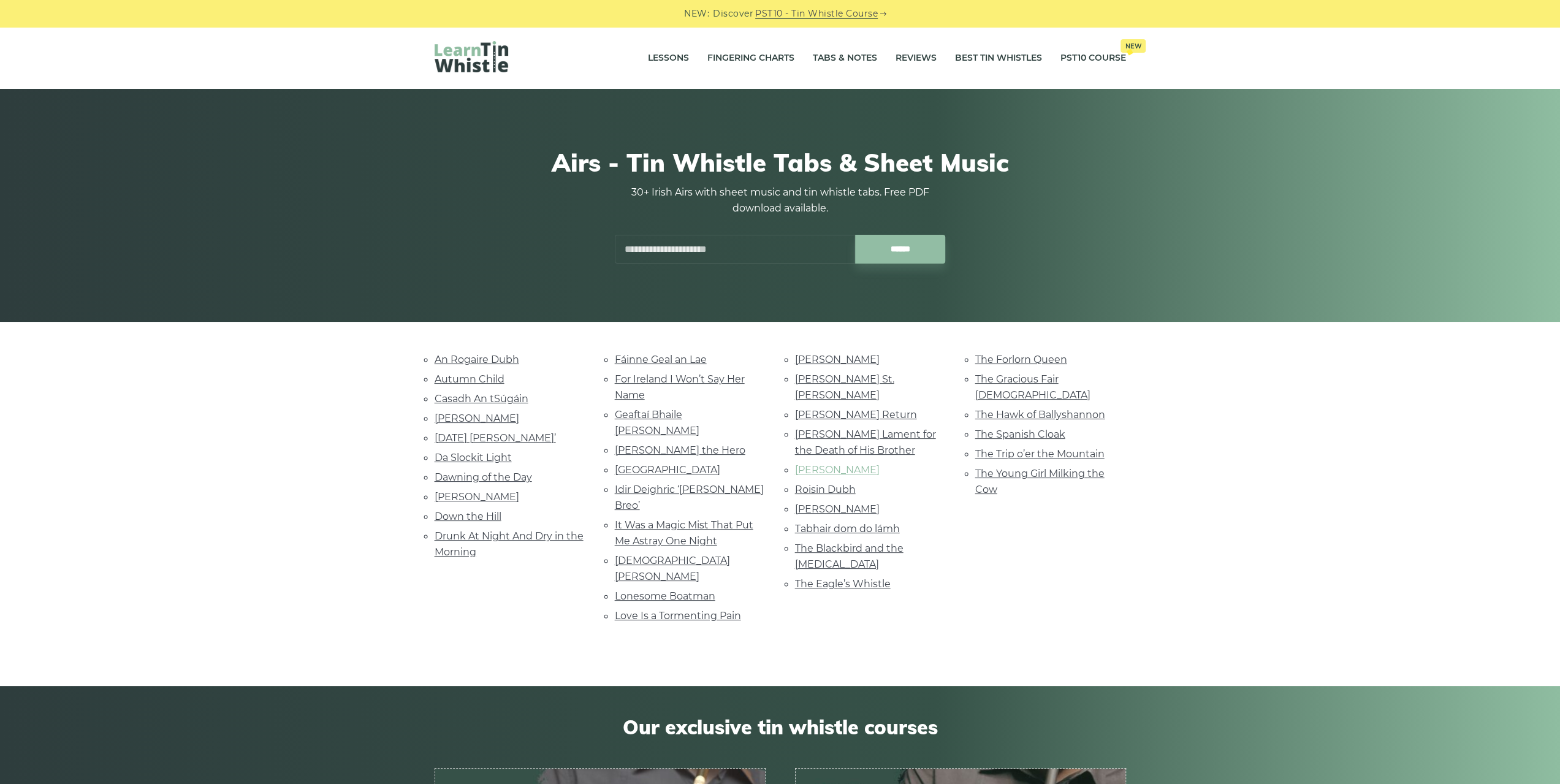
click at [840, 463] on link "[PERSON_NAME]" at bounding box center [837, 469] width 85 height 12
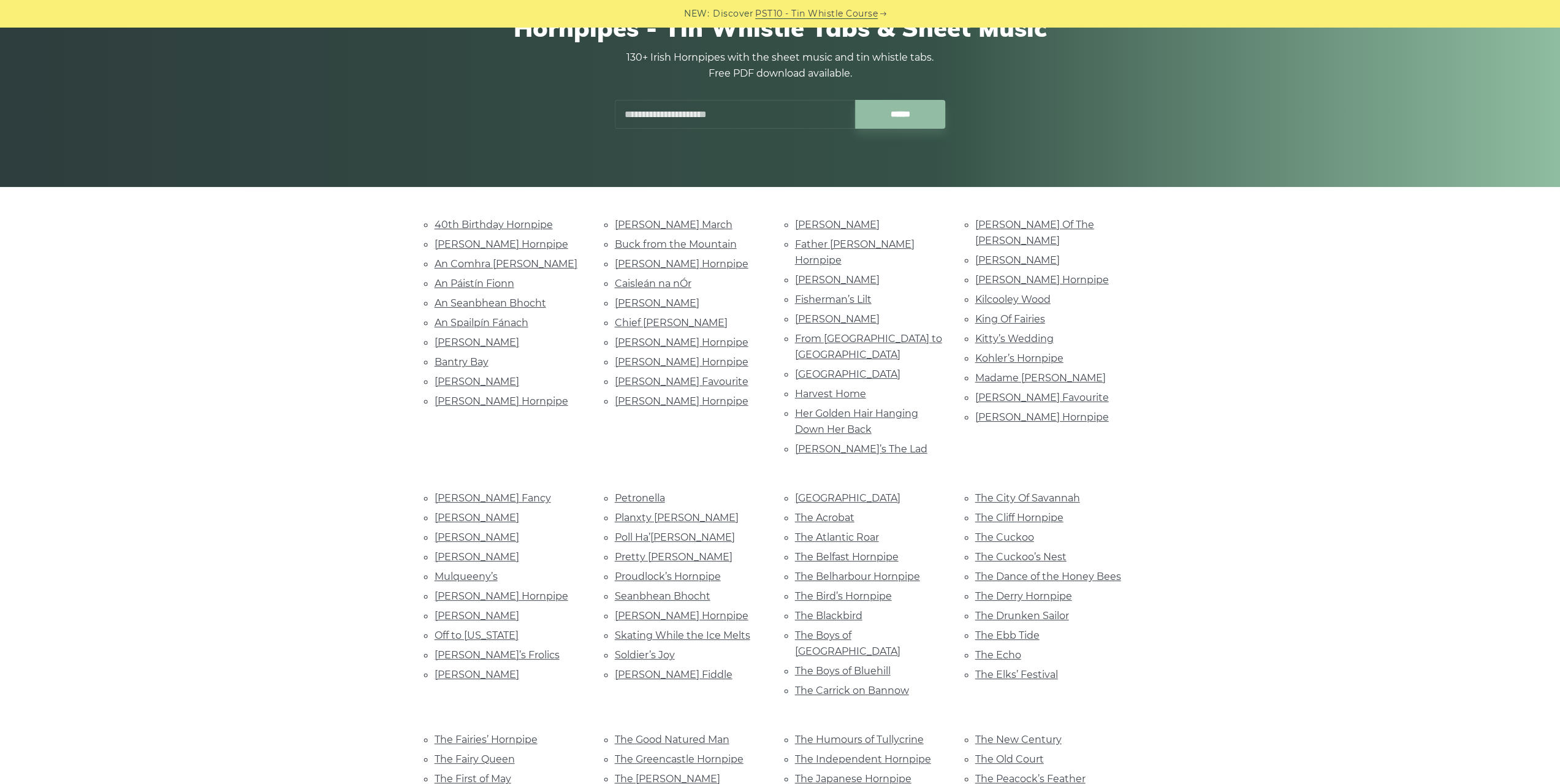
scroll to position [61, 0]
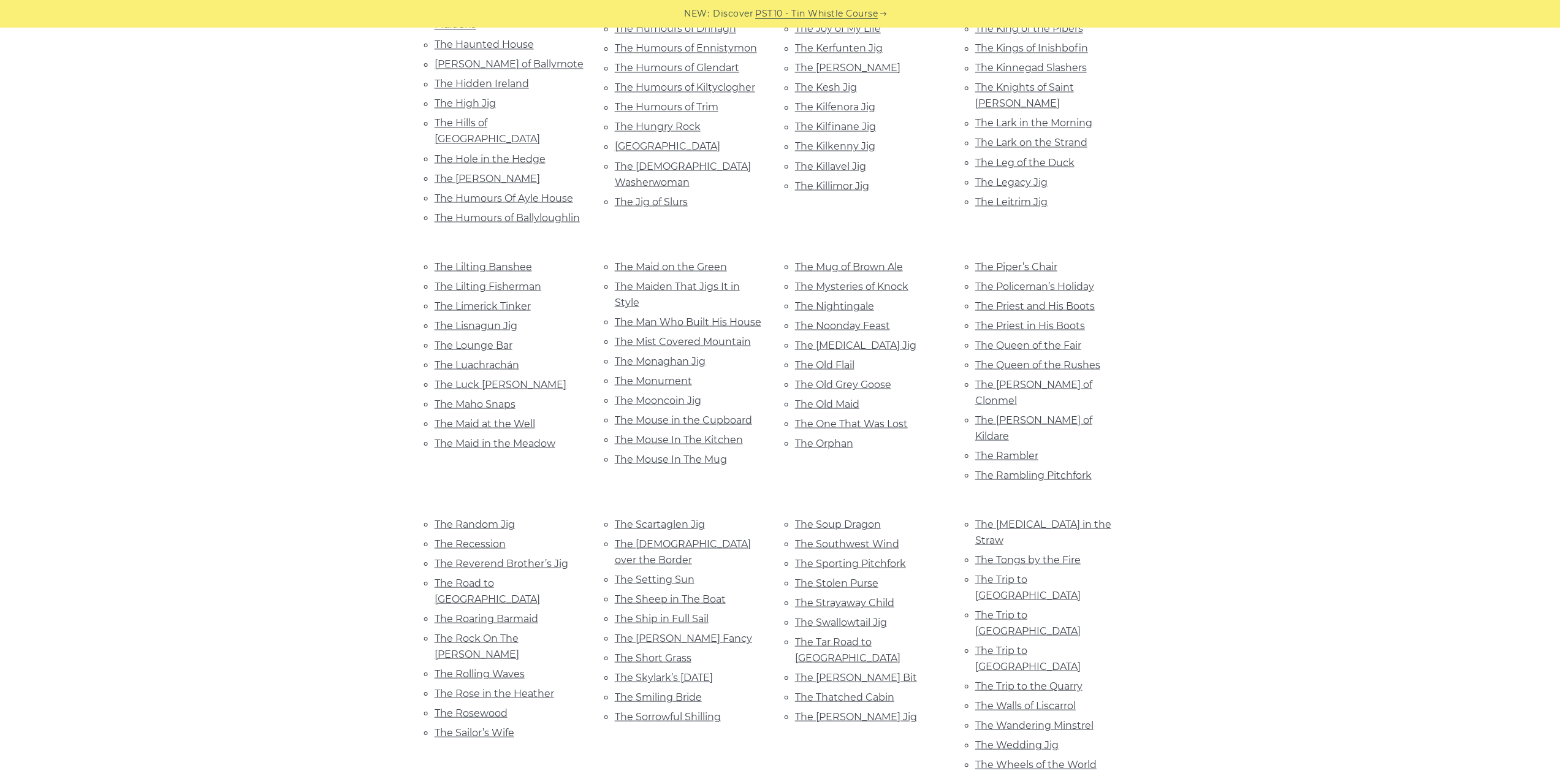
scroll to position [2205, 0]
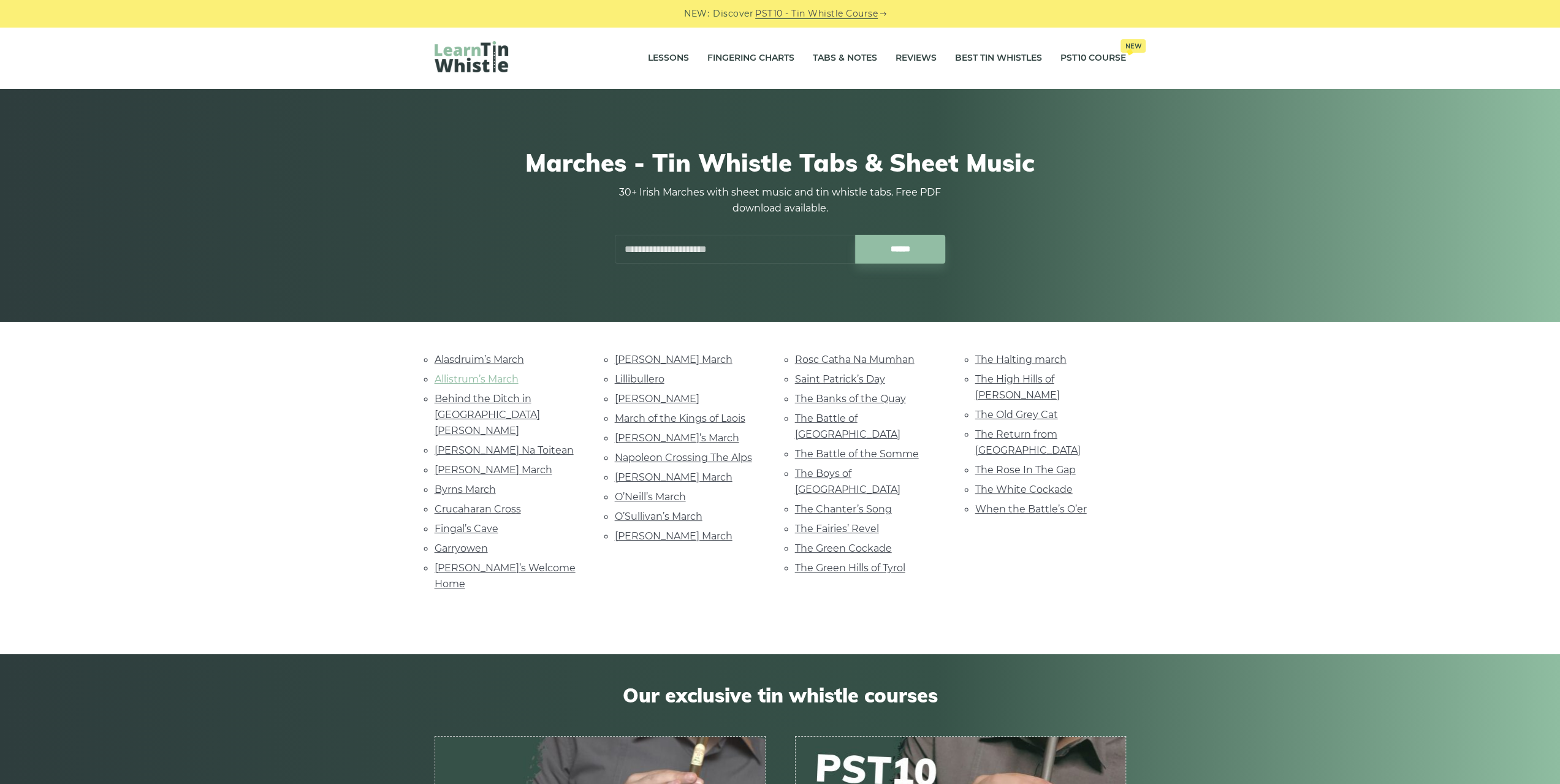
click at [451, 380] on link "Allistrum’s March" at bounding box center [476, 379] width 84 height 12
click at [499, 463] on link "[PERSON_NAME] March" at bounding box center [493, 469] width 117 height 12
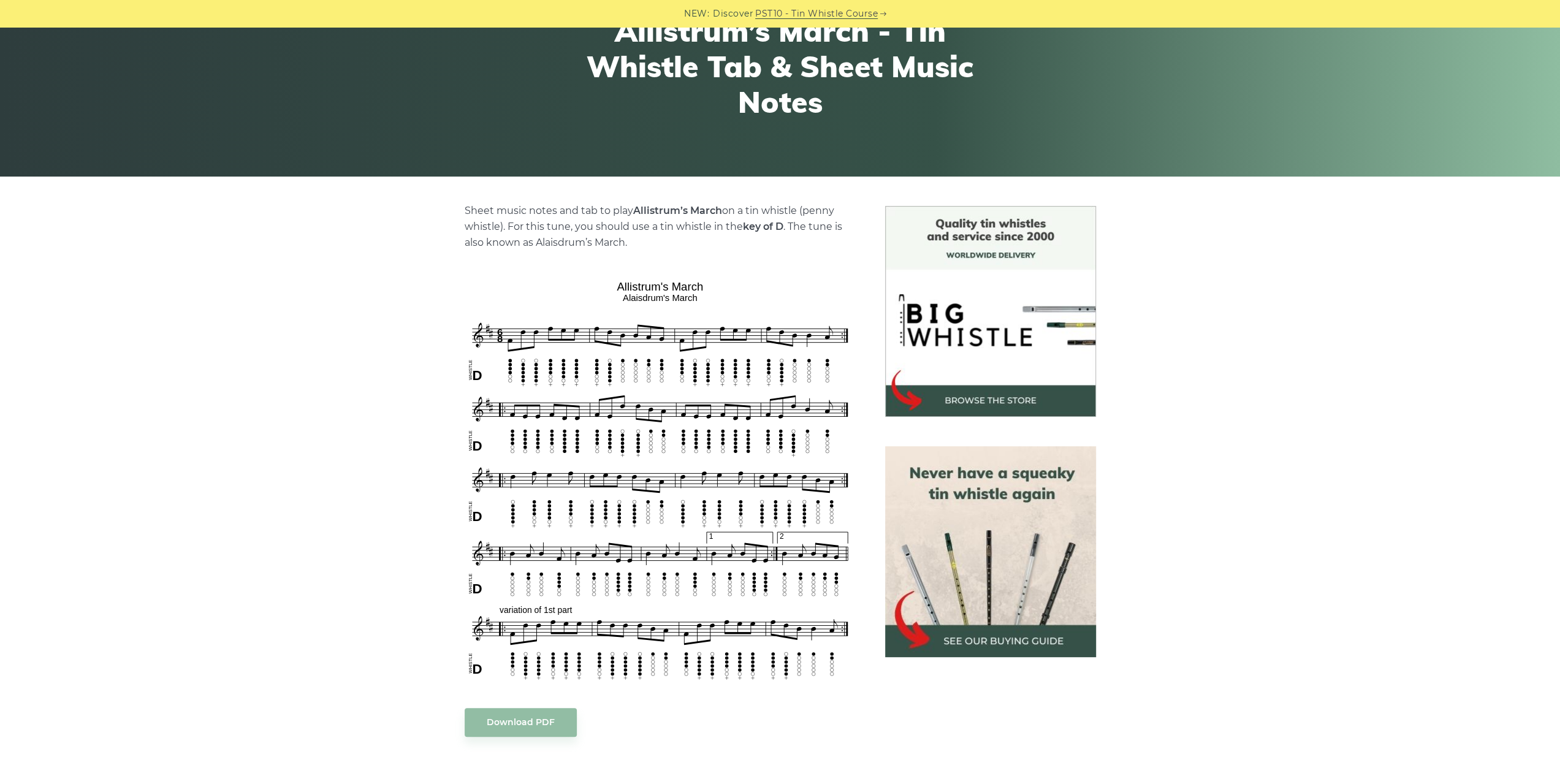
scroll to position [184, 0]
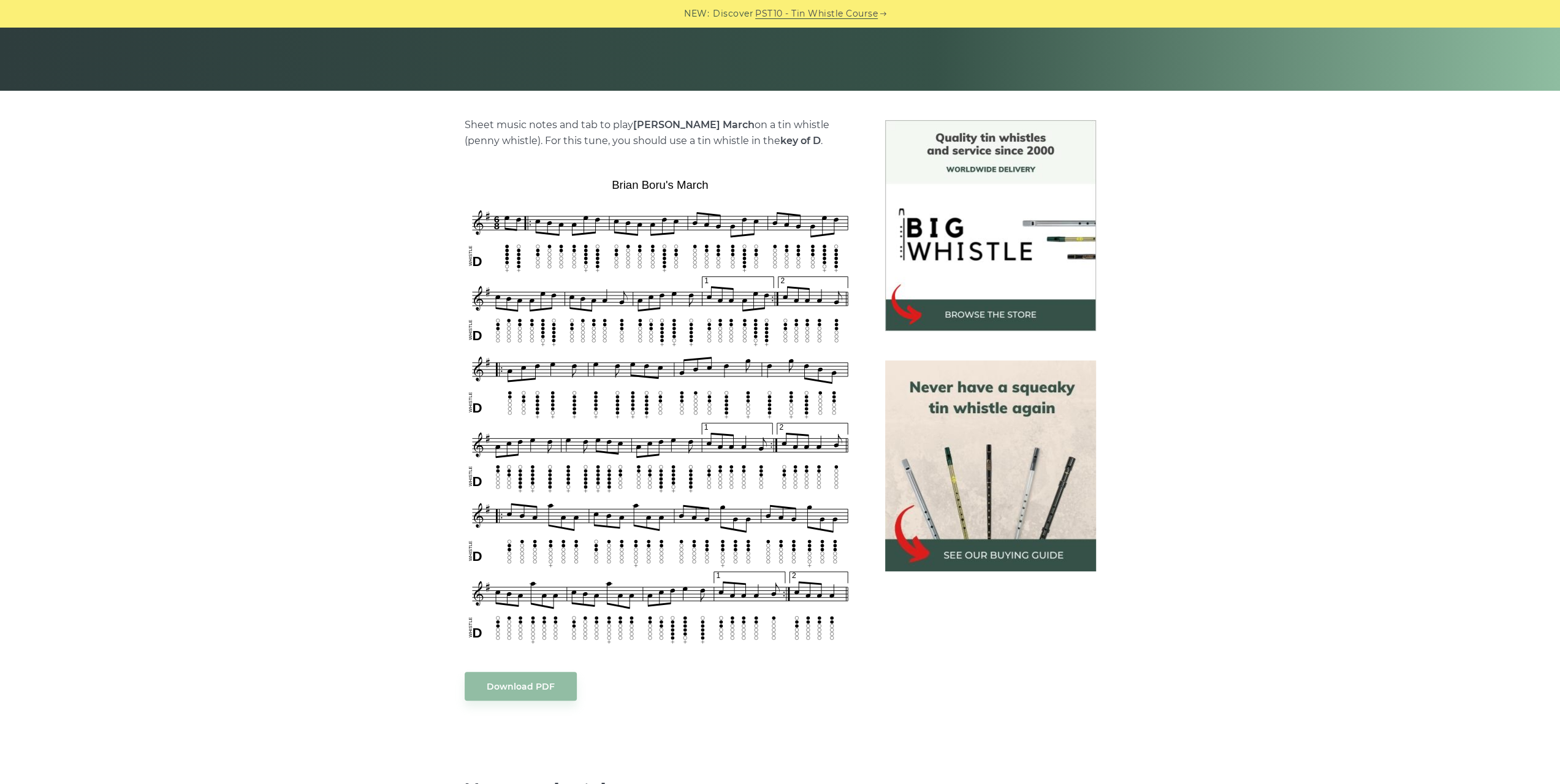
scroll to position [306, 0]
